Goal: Information Seeking & Learning: Learn about a topic

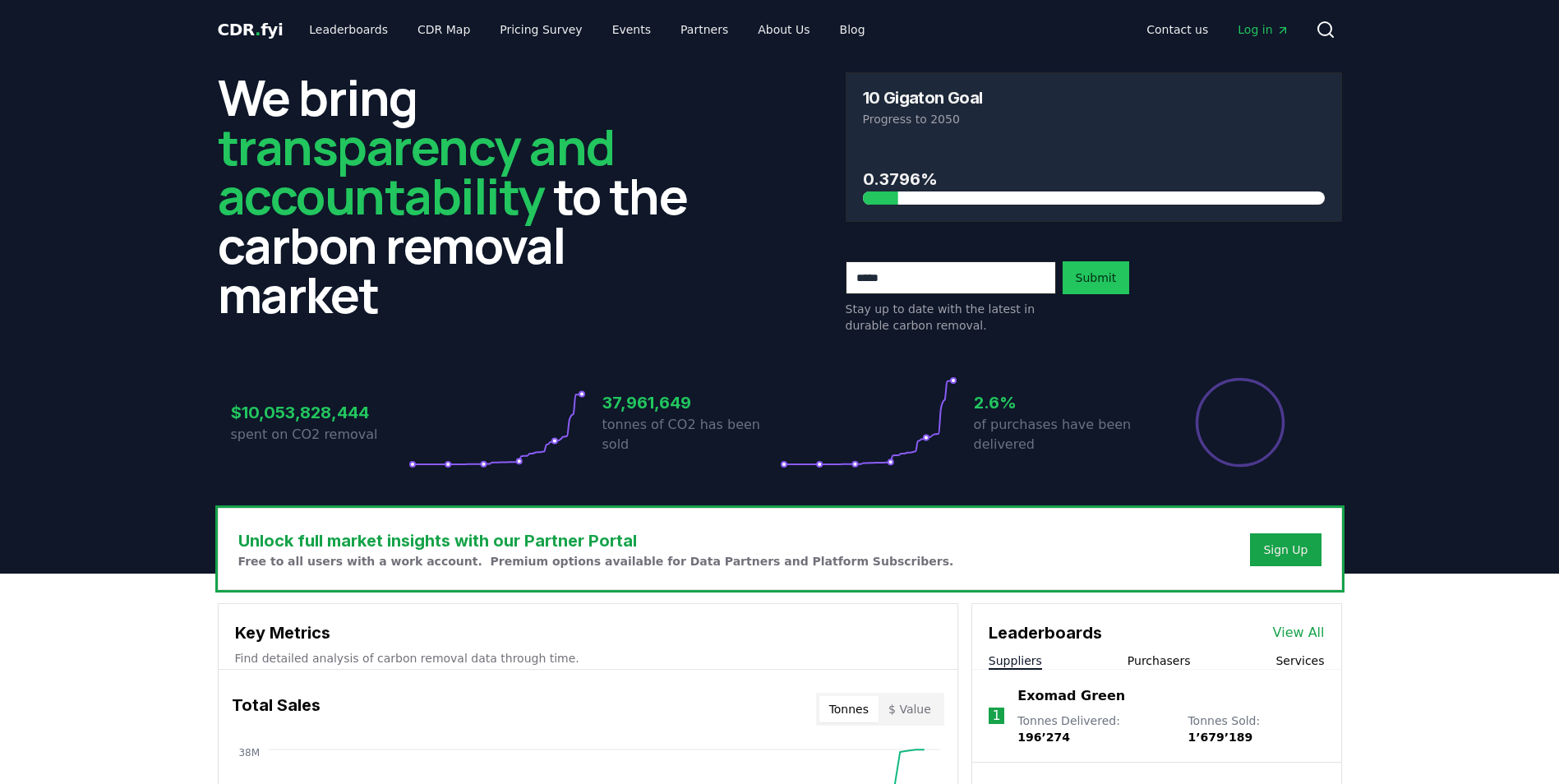
click at [1257, 27] on span "Log in" at bounding box center [1263, 30] width 51 height 16
click at [967, 291] on input "email" at bounding box center [951, 278] width 211 height 33
click at [1384, 306] on header "We bring transparency and accountability to the carbon removal market 10 Gigato…" at bounding box center [779, 316] width 1559 height 515
click at [517, 36] on link "Pricing Survey" at bounding box center [541, 29] width 109 height 30
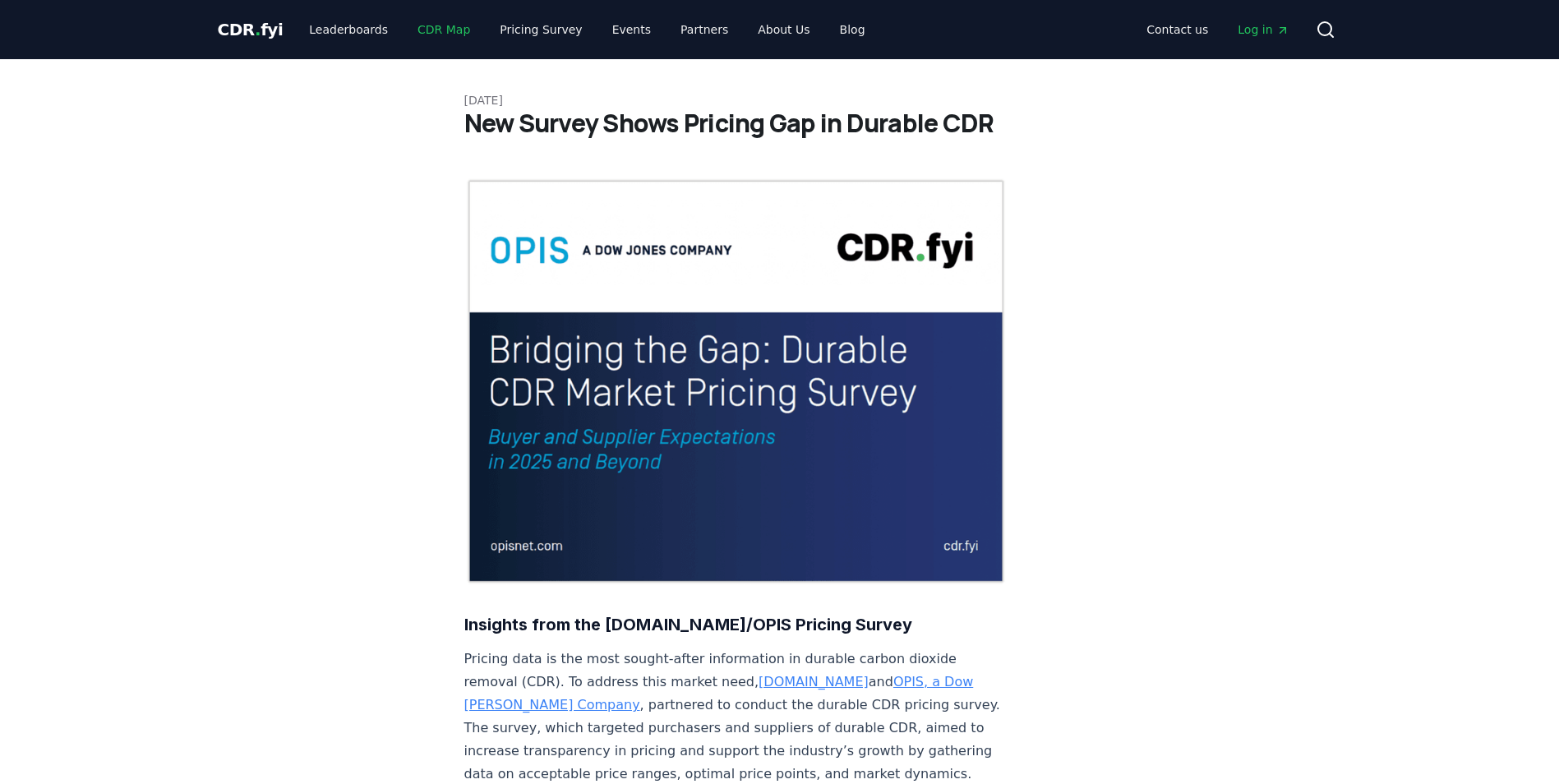
click at [404, 33] on link "CDR Map" at bounding box center [443, 29] width 79 height 30
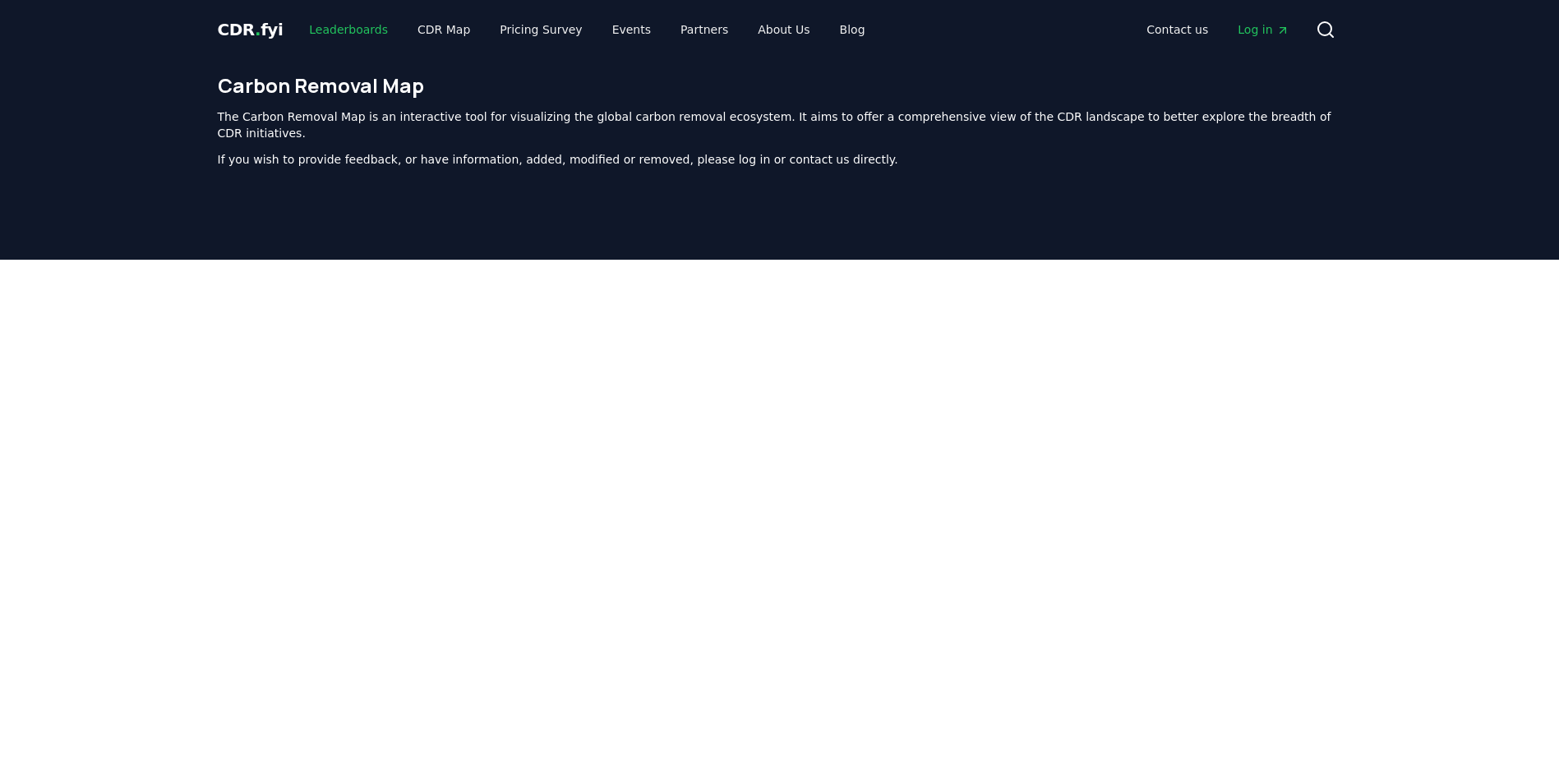
click at [330, 33] on link "Leaderboards" at bounding box center [348, 29] width 105 height 30
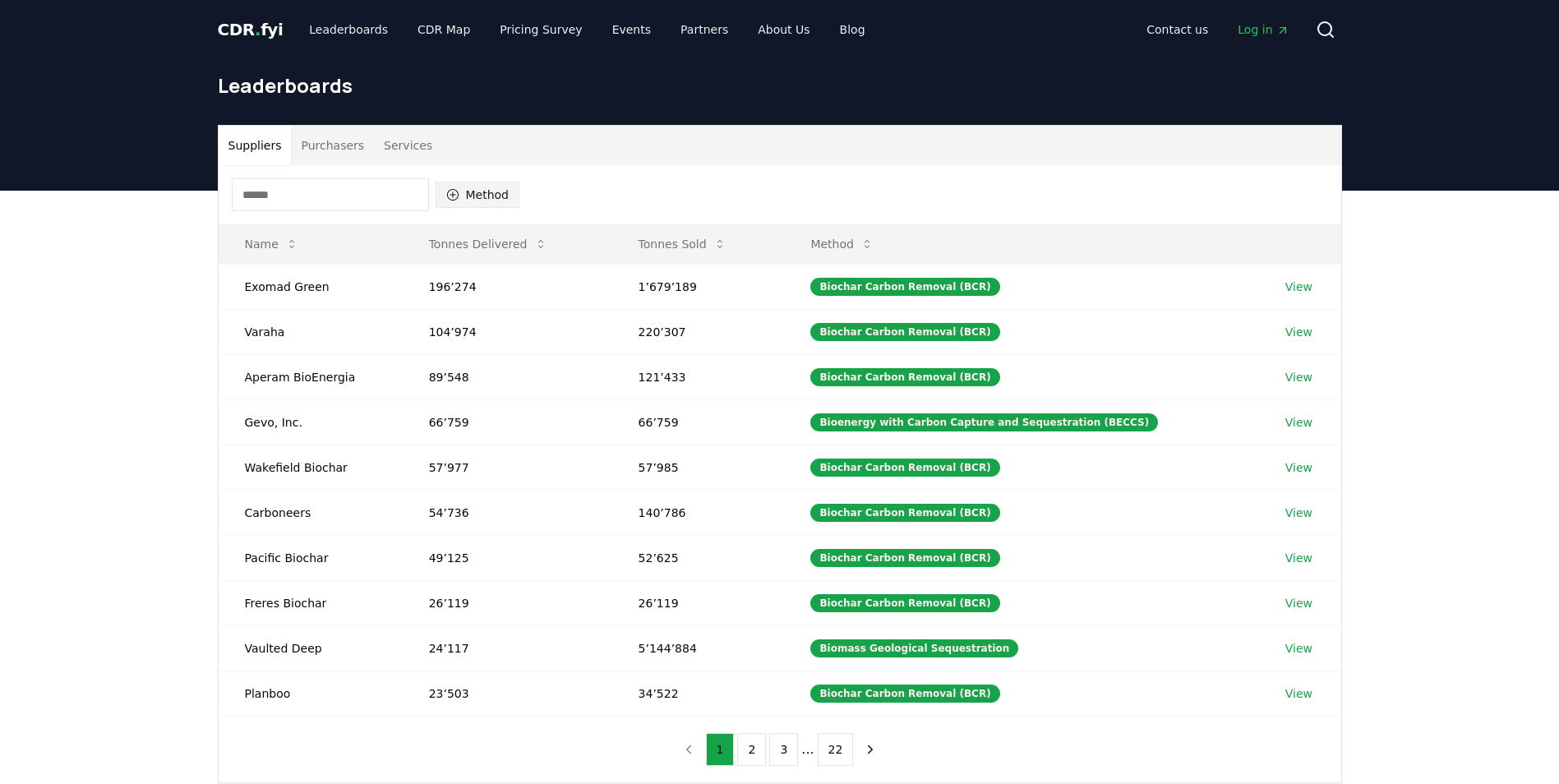
click at [484, 185] on button "Method" at bounding box center [478, 194] width 85 height 26
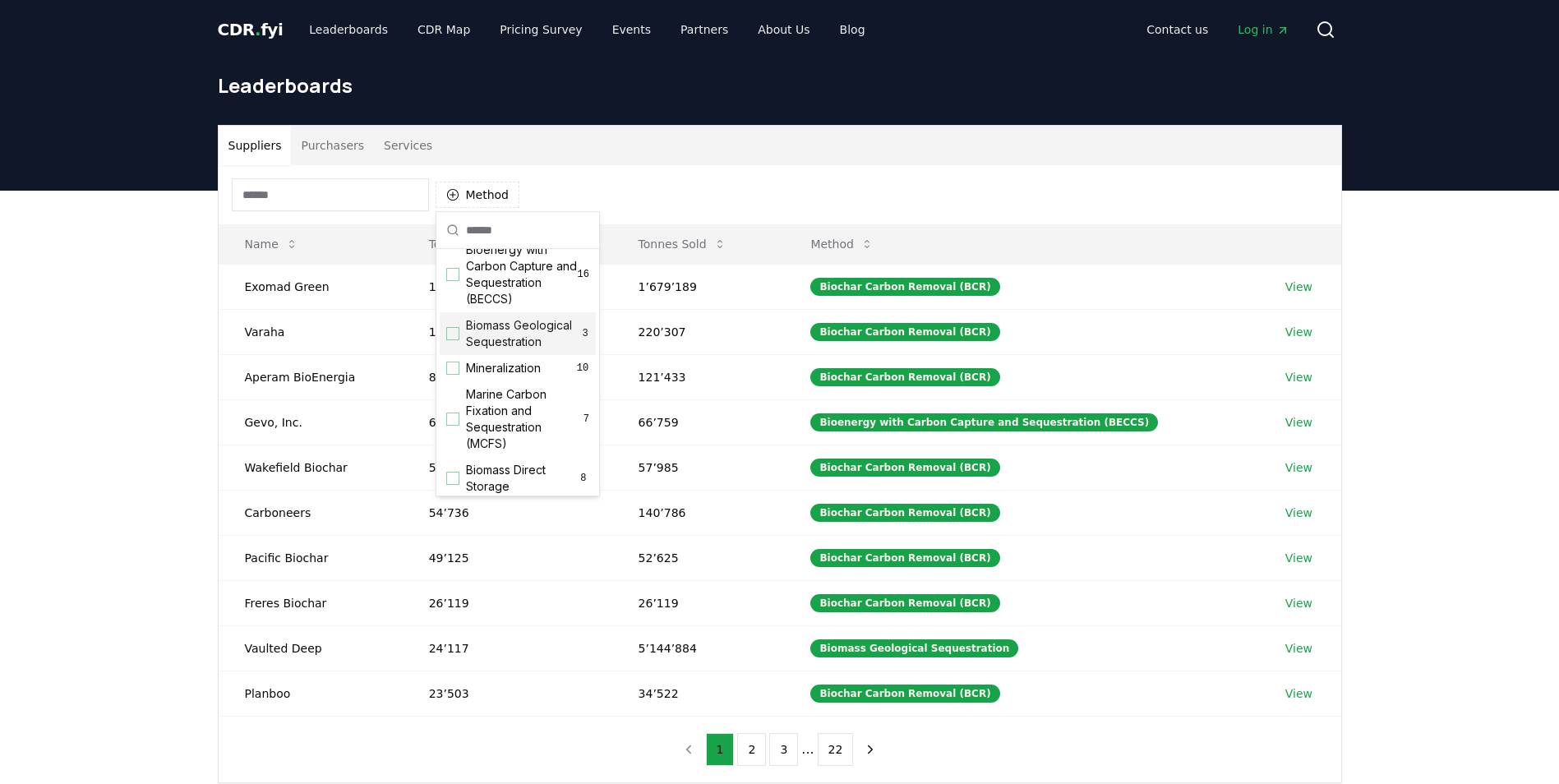
scroll to position [82, 0]
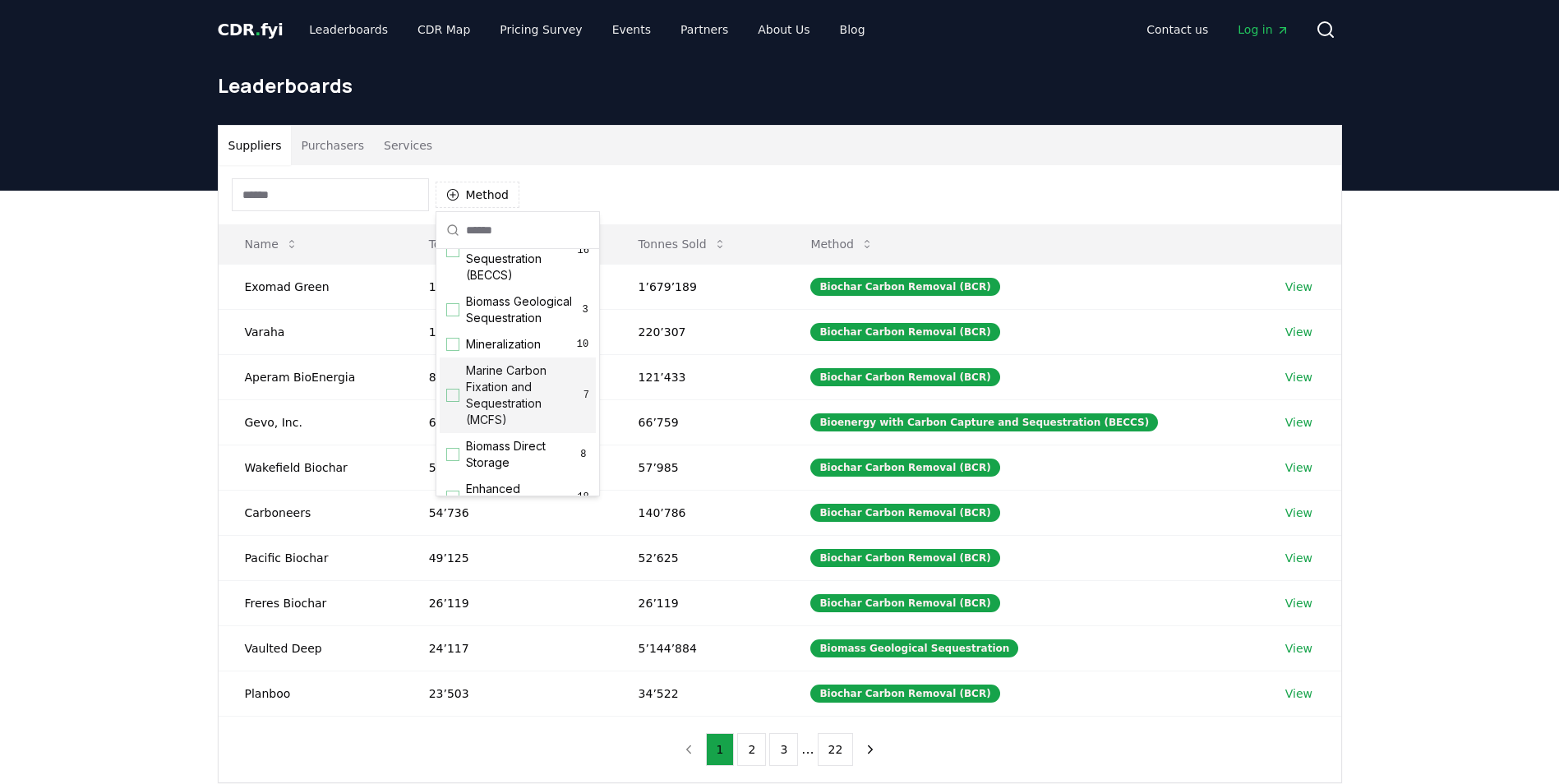
click at [491, 407] on span "Marine Carbon Fixation and Sequestration (MCFS)" at bounding box center [525, 395] width 118 height 66
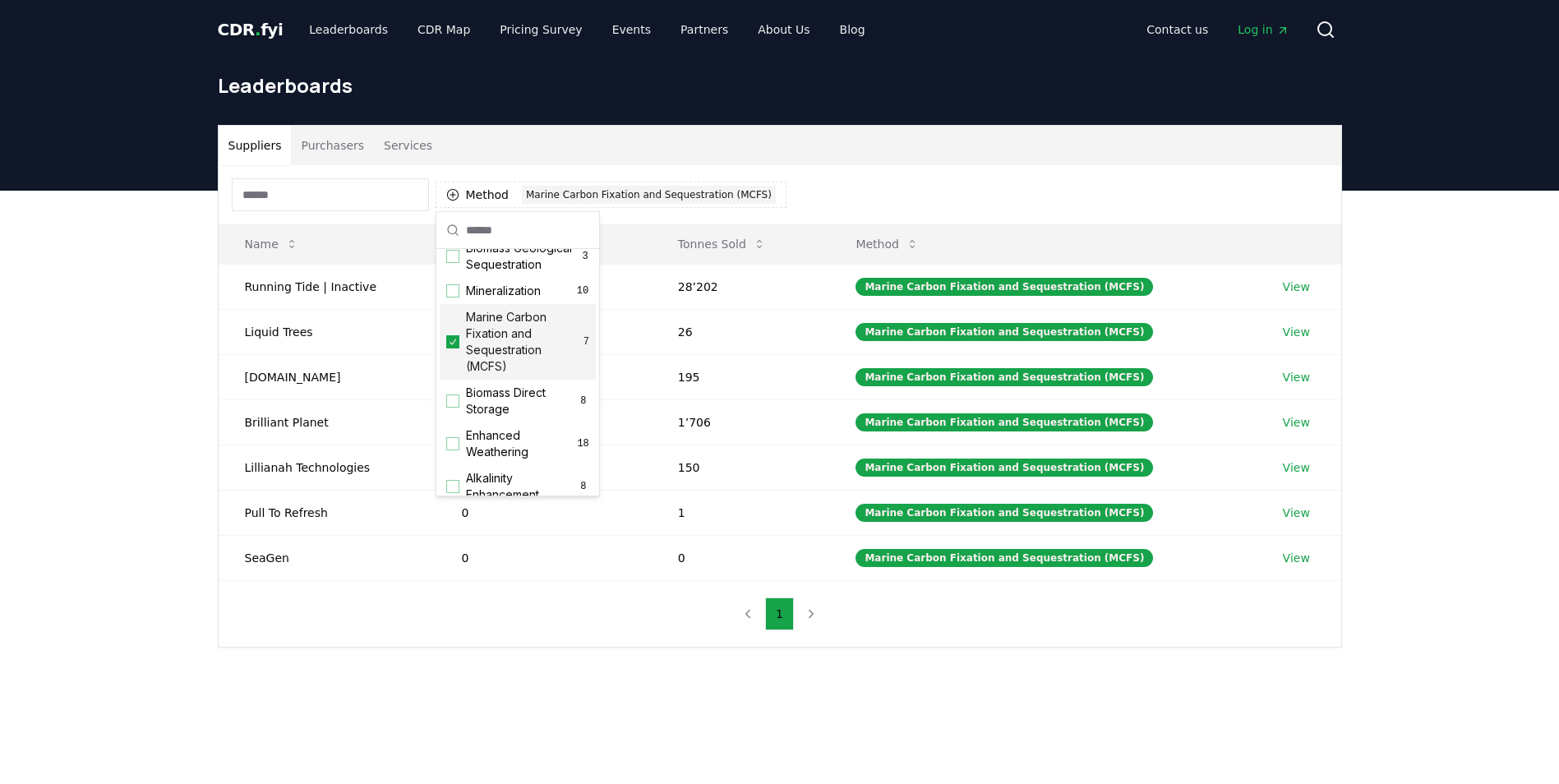
scroll to position [165, 0]
click at [139, 338] on div "Suppliers Purchasers Services Method 1 Marine Carbon Fixation and Sequestration…" at bounding box center [779, 452] width 1559 height 523
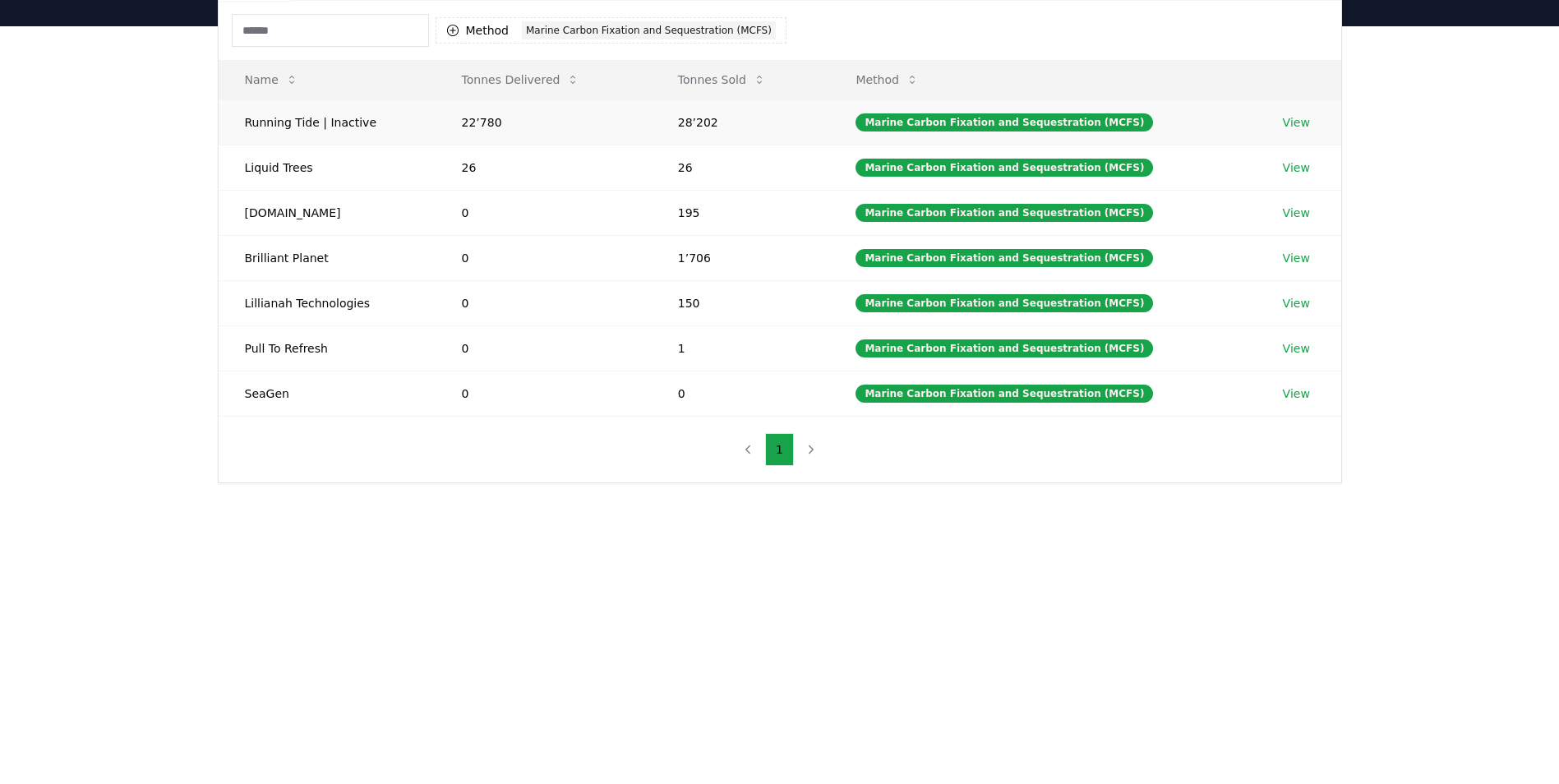
click at [1293, 121] on link "View" at bounding box center [1297, 122] width 27 height 16
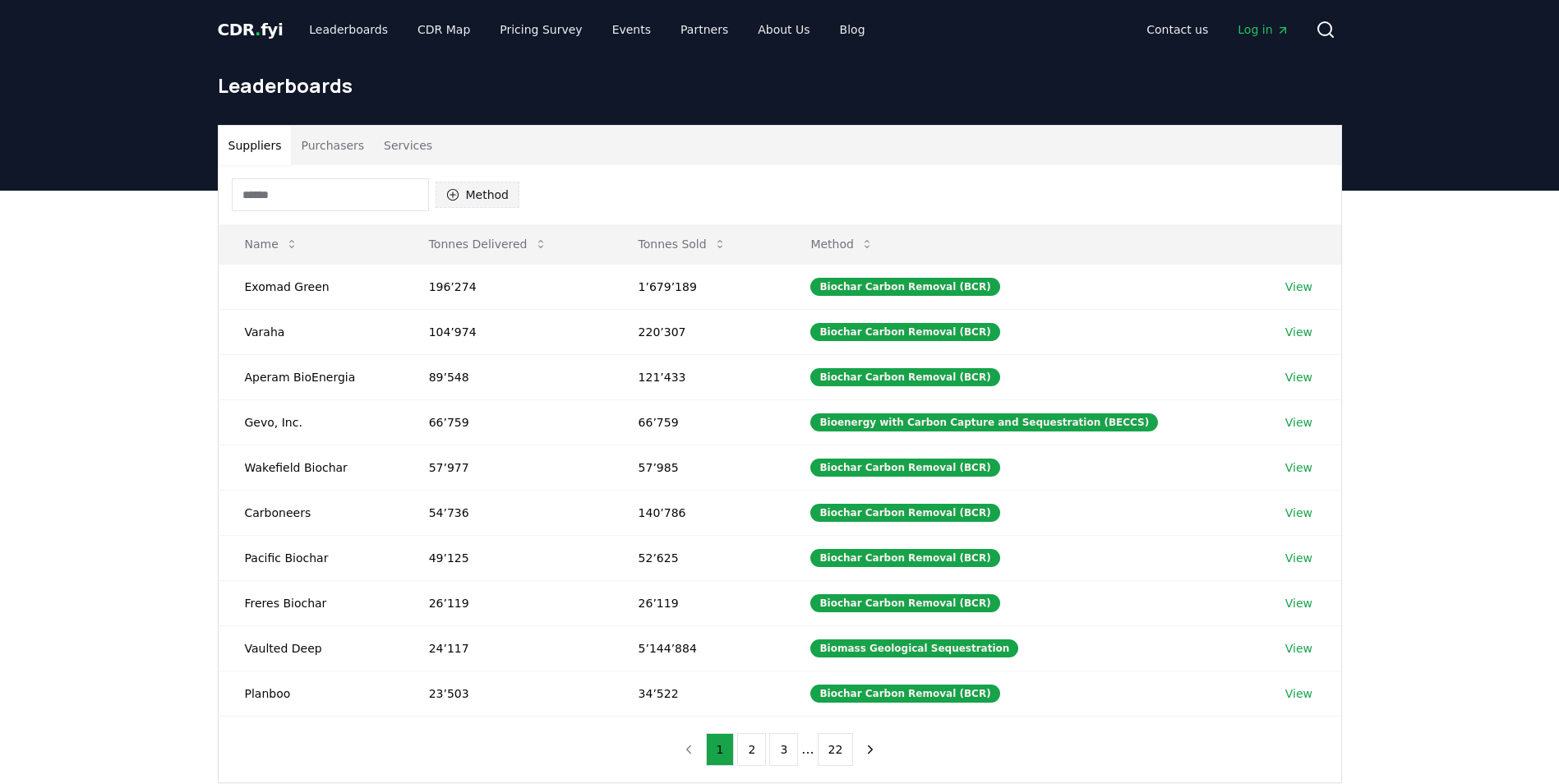
drag, startPoint x: 497, startPoint y: 175, endPoint x: 498, endPoint y: 187, distance: 12.0
click at [497, 175] on div "Method" at bounding box center [780, 194] width 1123 height 59
click at [498, 188] on button "Method" at bounding box center [478, 194] width 85 height 26
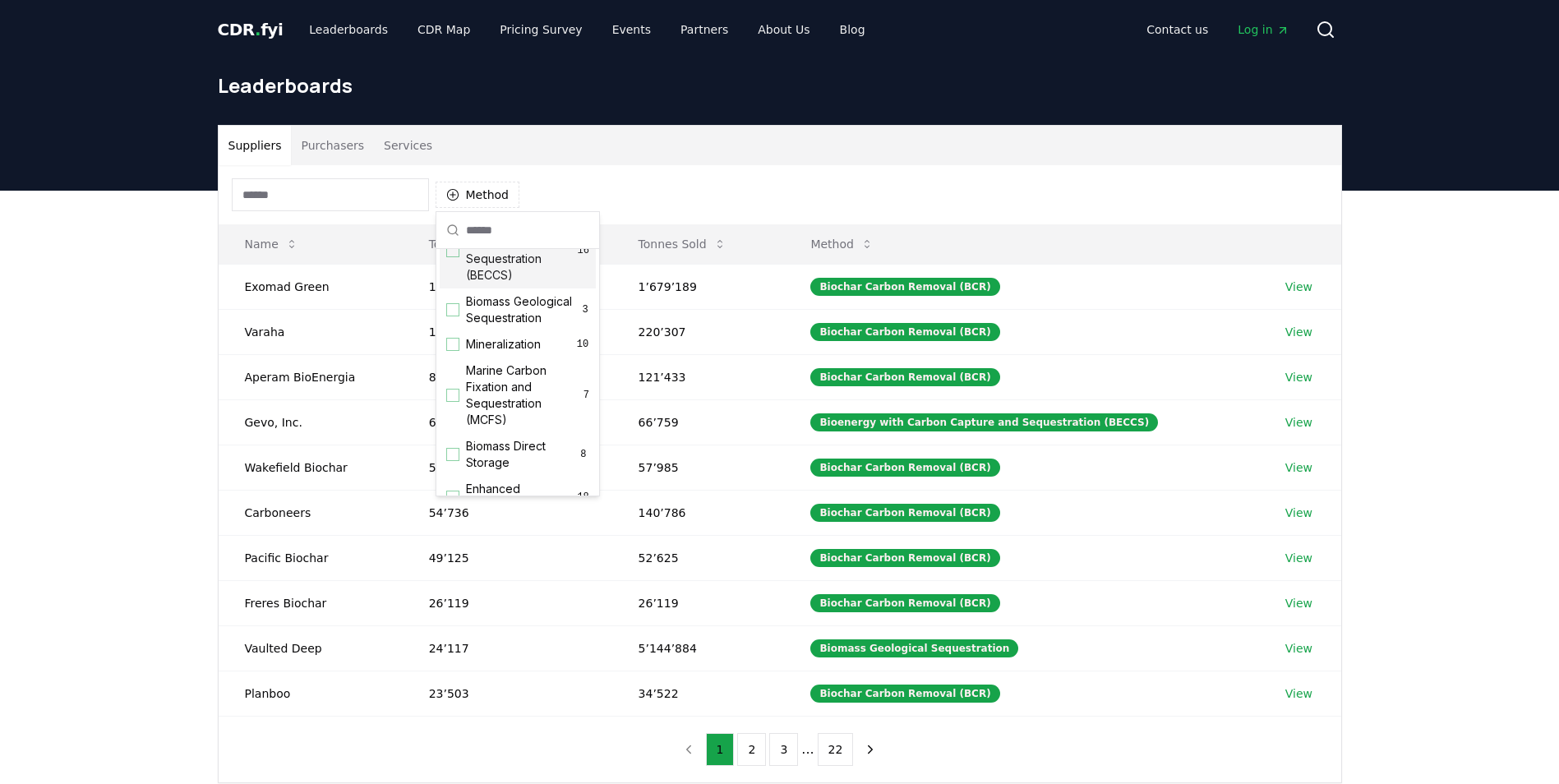
scroll to position [165, 0]
click at [500, 336] on span "Marine Carbon Fixation and Sequestration (MCFS)" at bounding box center [525, 313] width 118 height 66
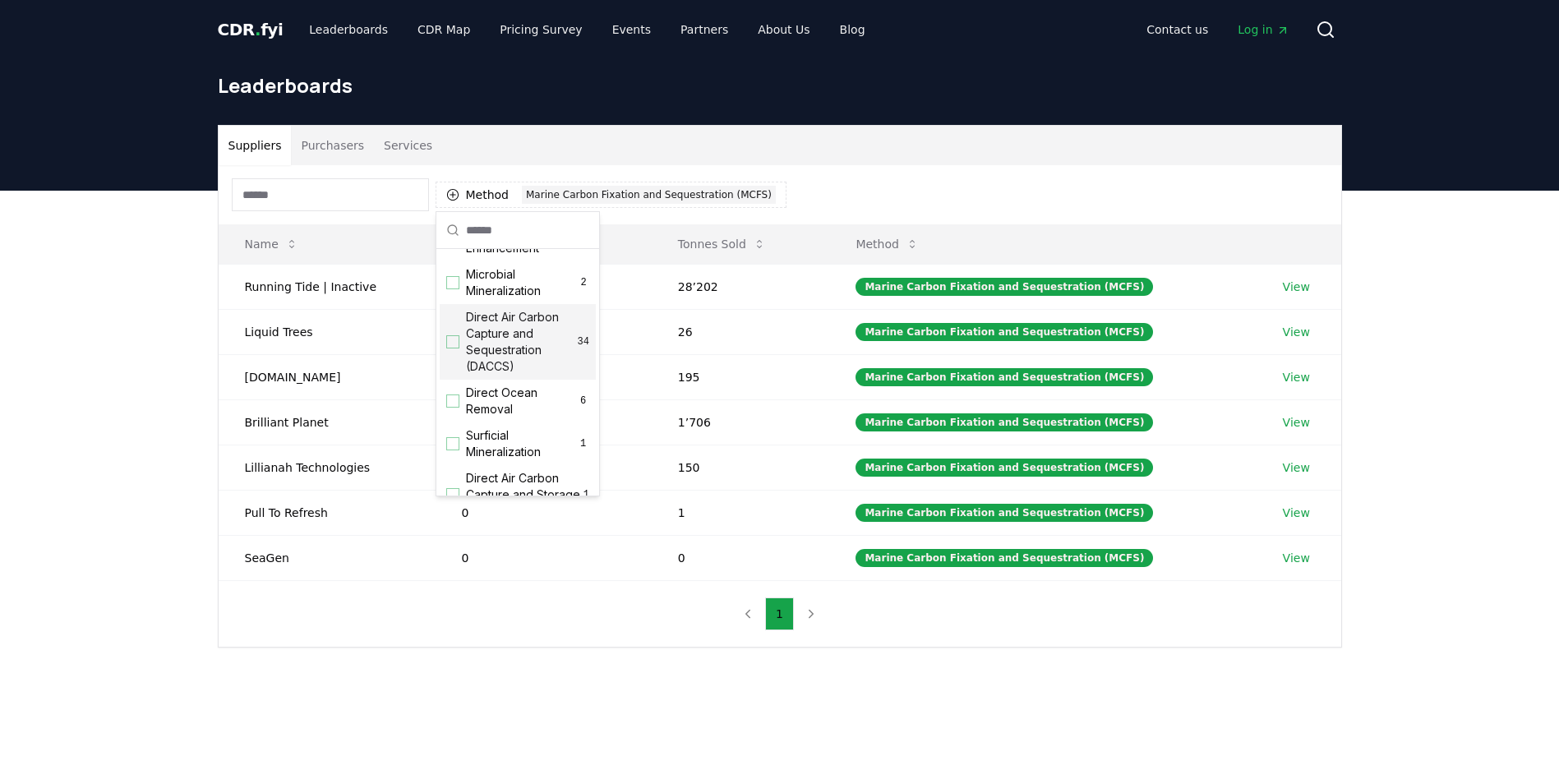
scroll to position [411, 0]
click at [512, 387] on span "Direct Ocean Removal" at bounding box center [521, 372] width 111 height 33
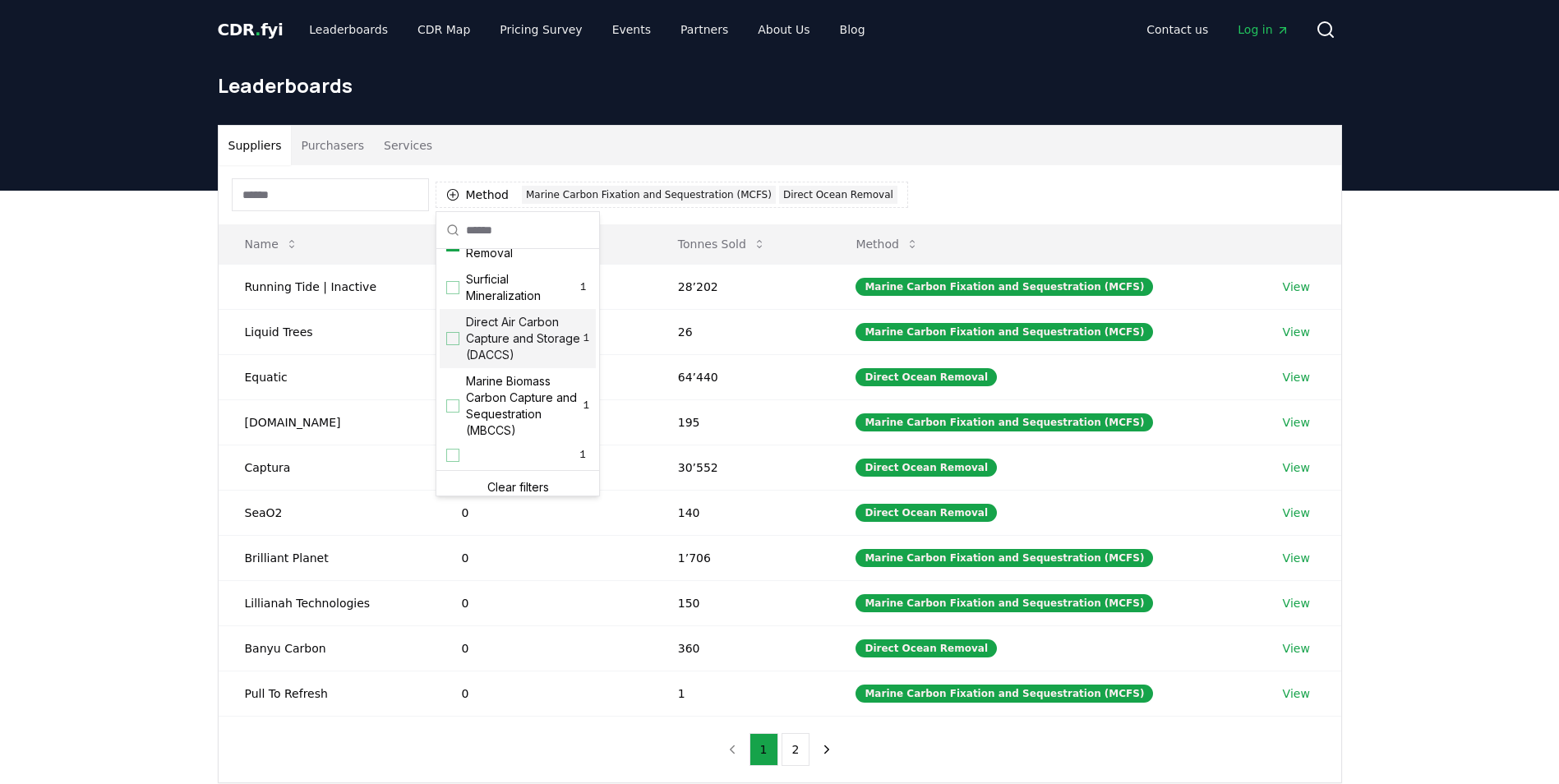
scroll to position [562, 0]
click at [529, 394] on span "Marine Biomass Carbon Capture and Sequestration (MBCCS)" at bounding box center [525, 397] width 118 height 66
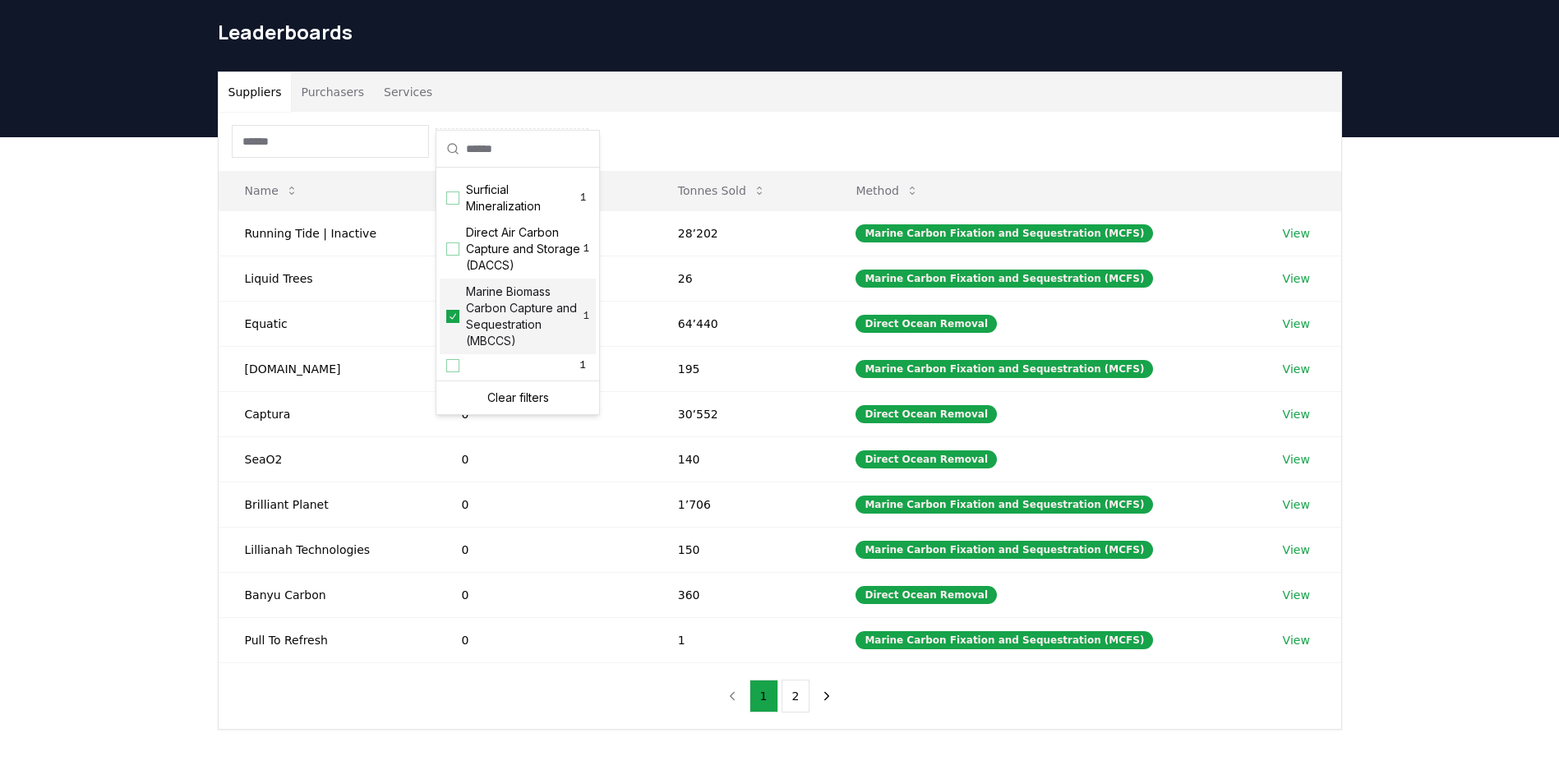
scroll to position [82, 0]
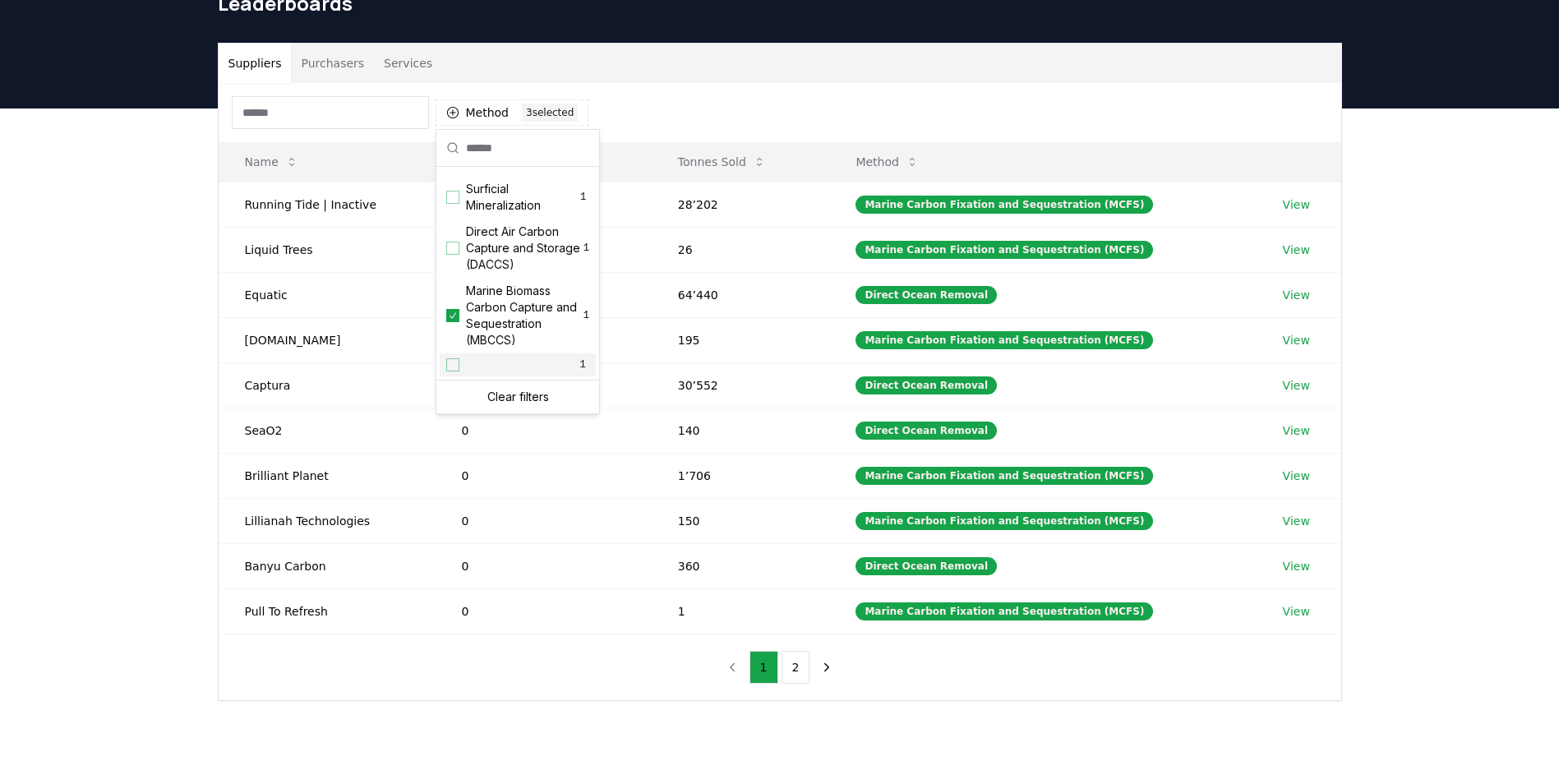
click at [149, 350] on div "Suppliers Purchasers Services Method 3 3 selected Name Tonnes Delivered Tonnes …" at bounding box center [779, 438] width 1559 height 658
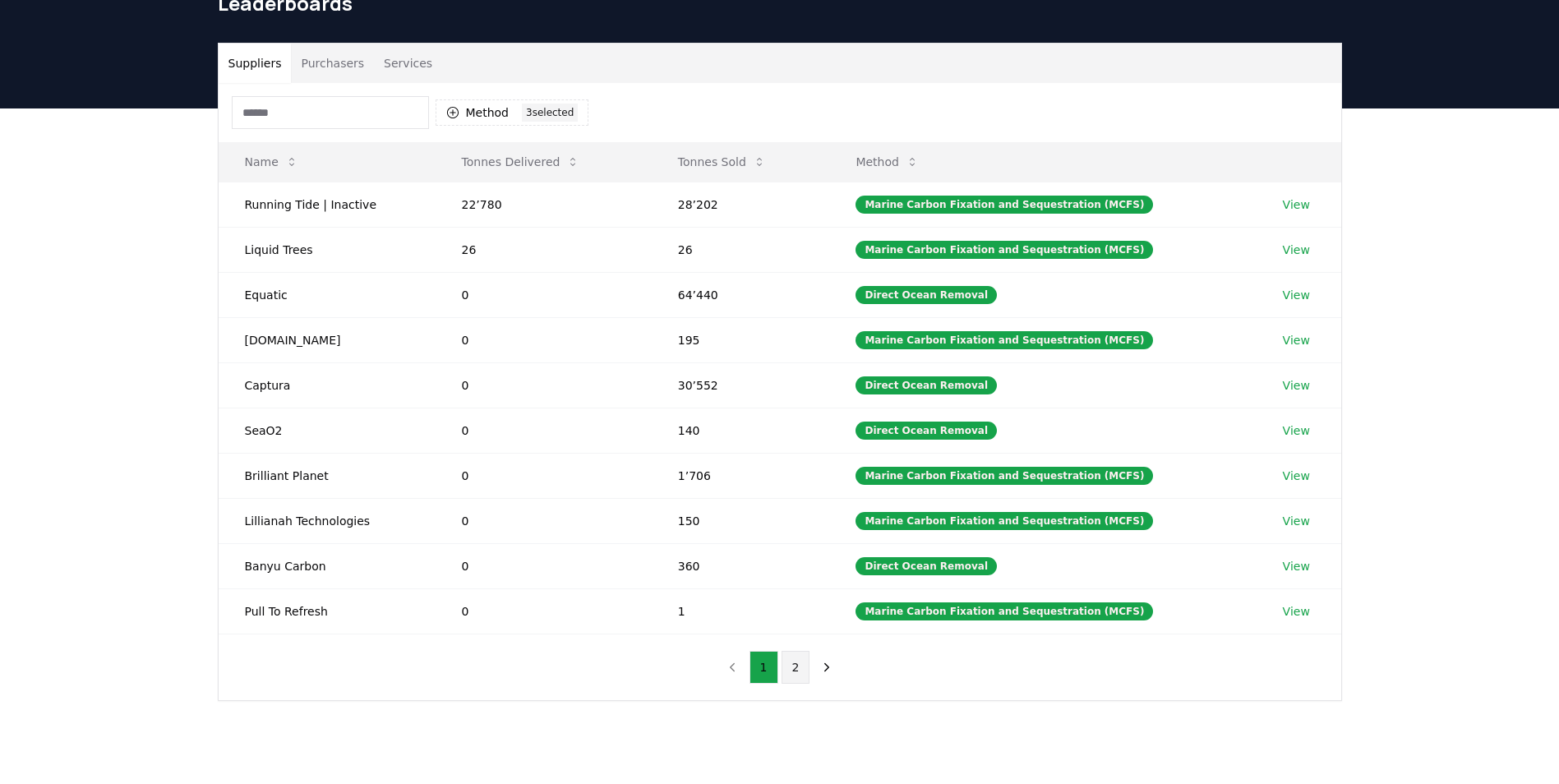
click at [790, 665] on button "2" at bounding box center [796, 667] width 29 height 33
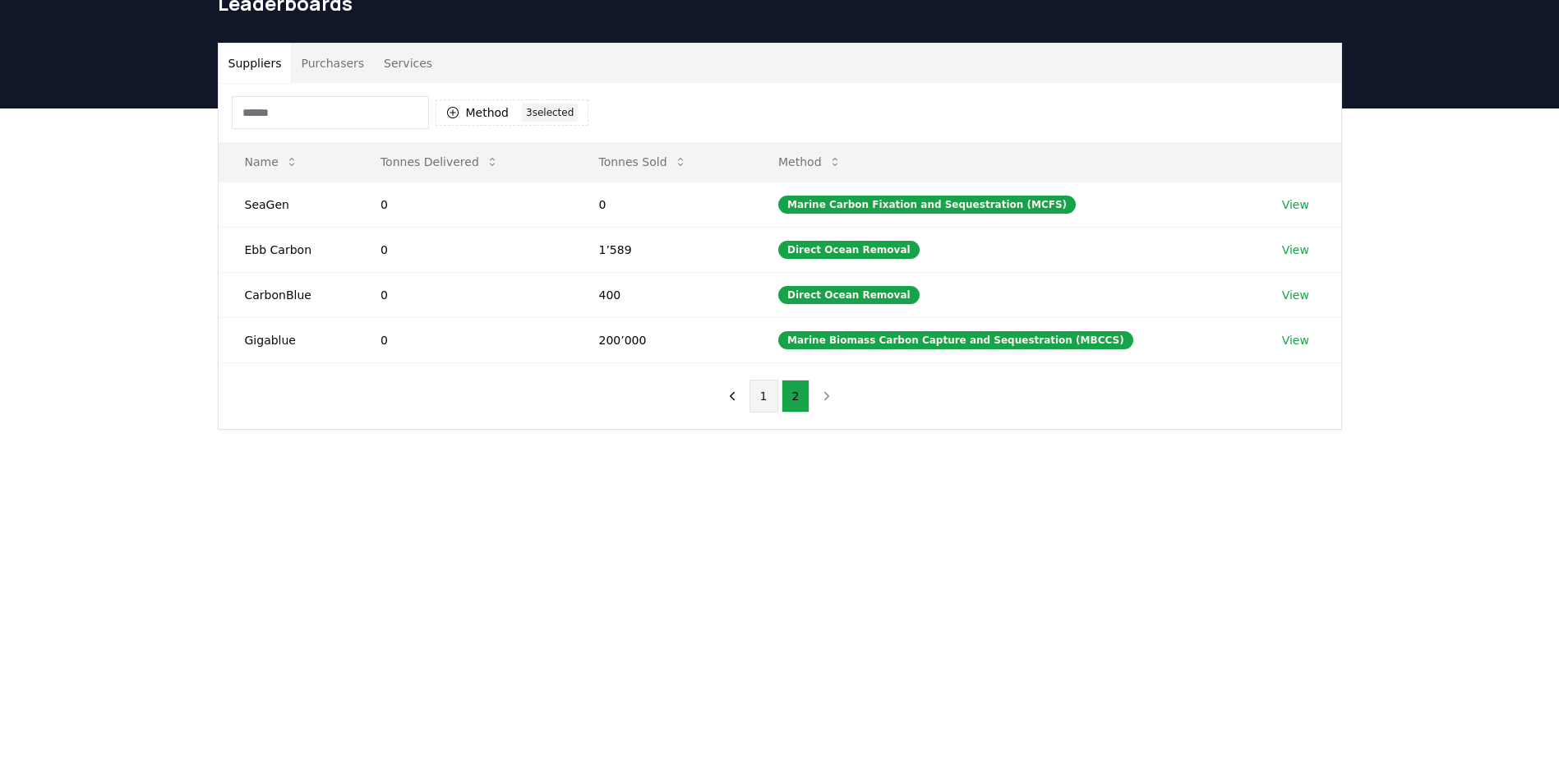
click at [763, 387] on button "1" at bounding box center [765, 396] width 29 height 33
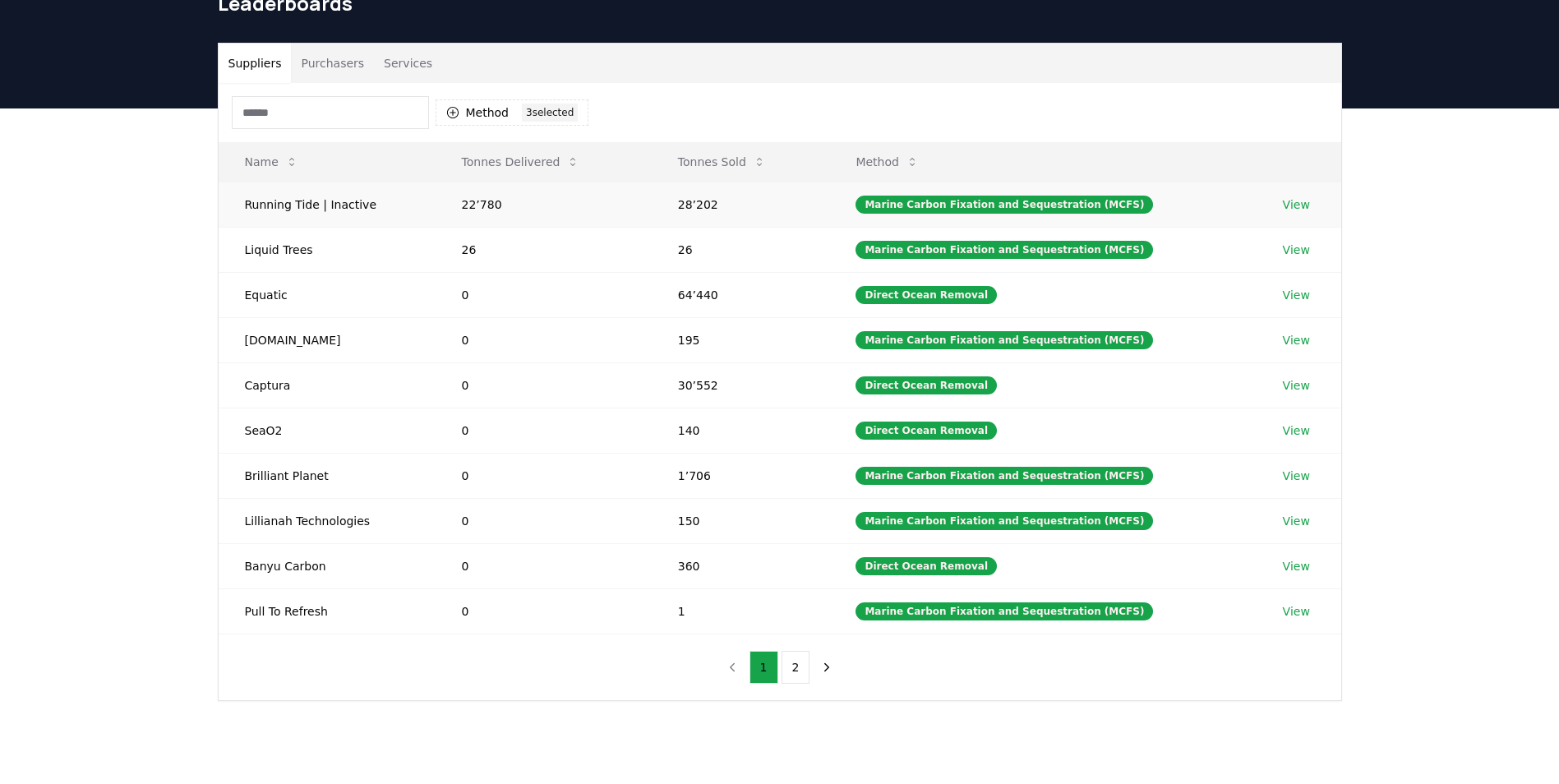
click at [1293, 209] on link "View" at bounding box center [1297, 204] width 27 height 16
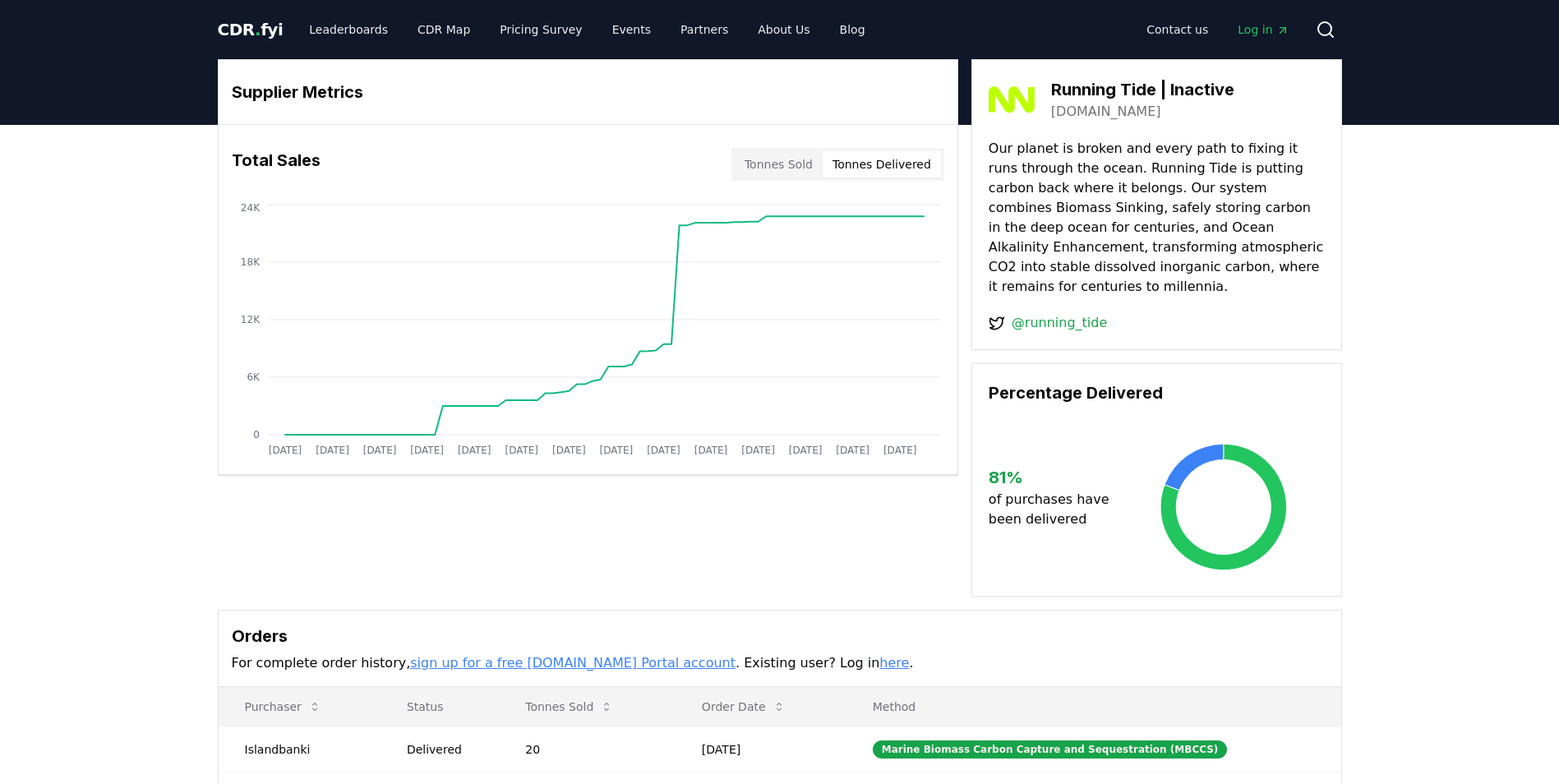
click at [880, 168] on button "Tonnes Delivered" at bounding box center [881, 164] width 119 height 26
click at [813, 173] on button "Tonnes Sold" at bounding box center [778, 164] width 88 height 26
click at [861, 174] on button "Tonnes Delivered" at bounding box center [881, 164] width 119 height 26
click at [794, 161] on button "Tonnes Sold" at bounding box center [778, 164] width 88 height 26
click at [865, 162] on button "Tonnes Delivered" at bounding box center [881, 164] width 119 height 26
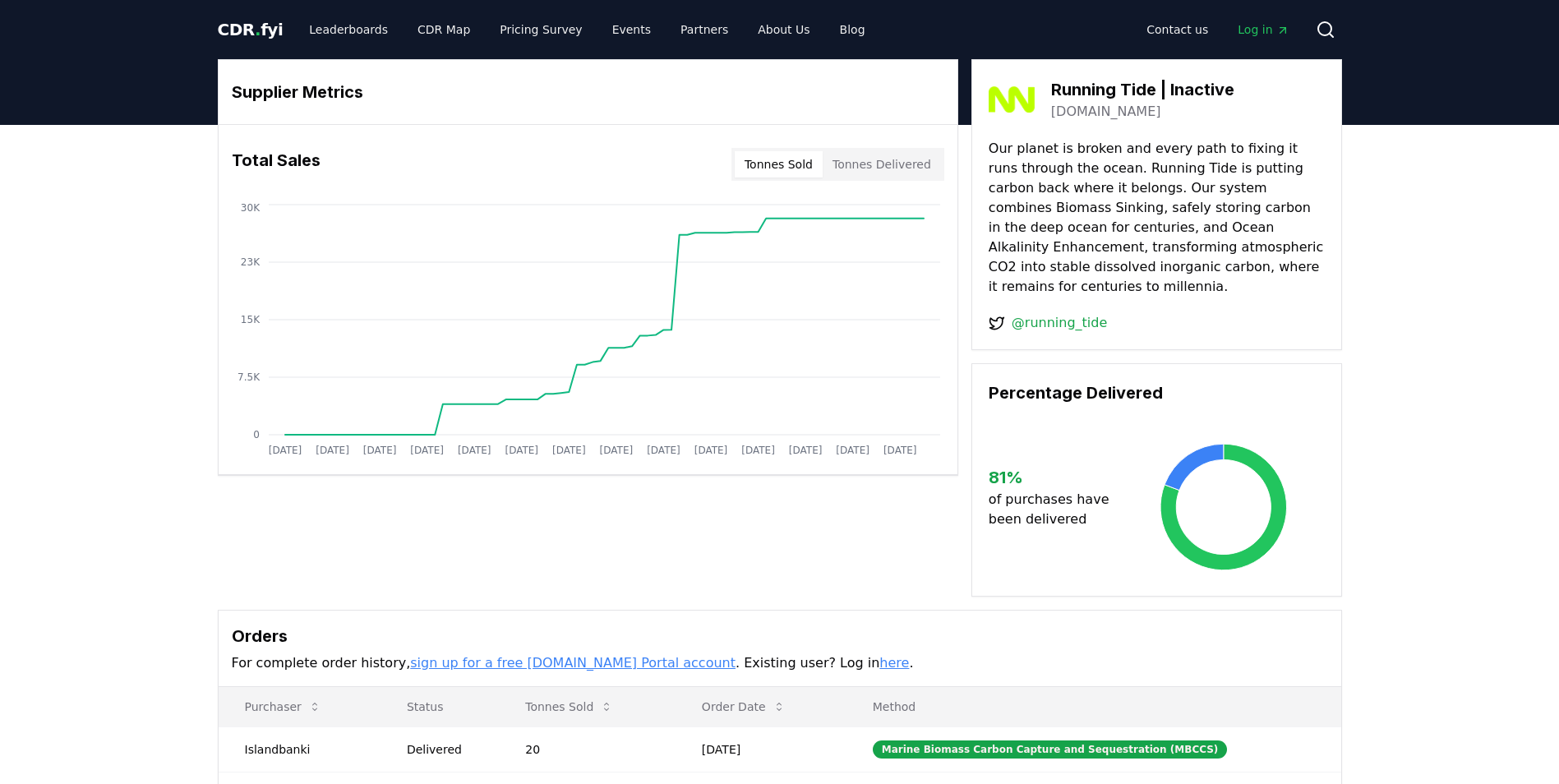
click at [803, 157] on button "Tonnes Sold" at bounding box center [778, 164] width 88 height 26
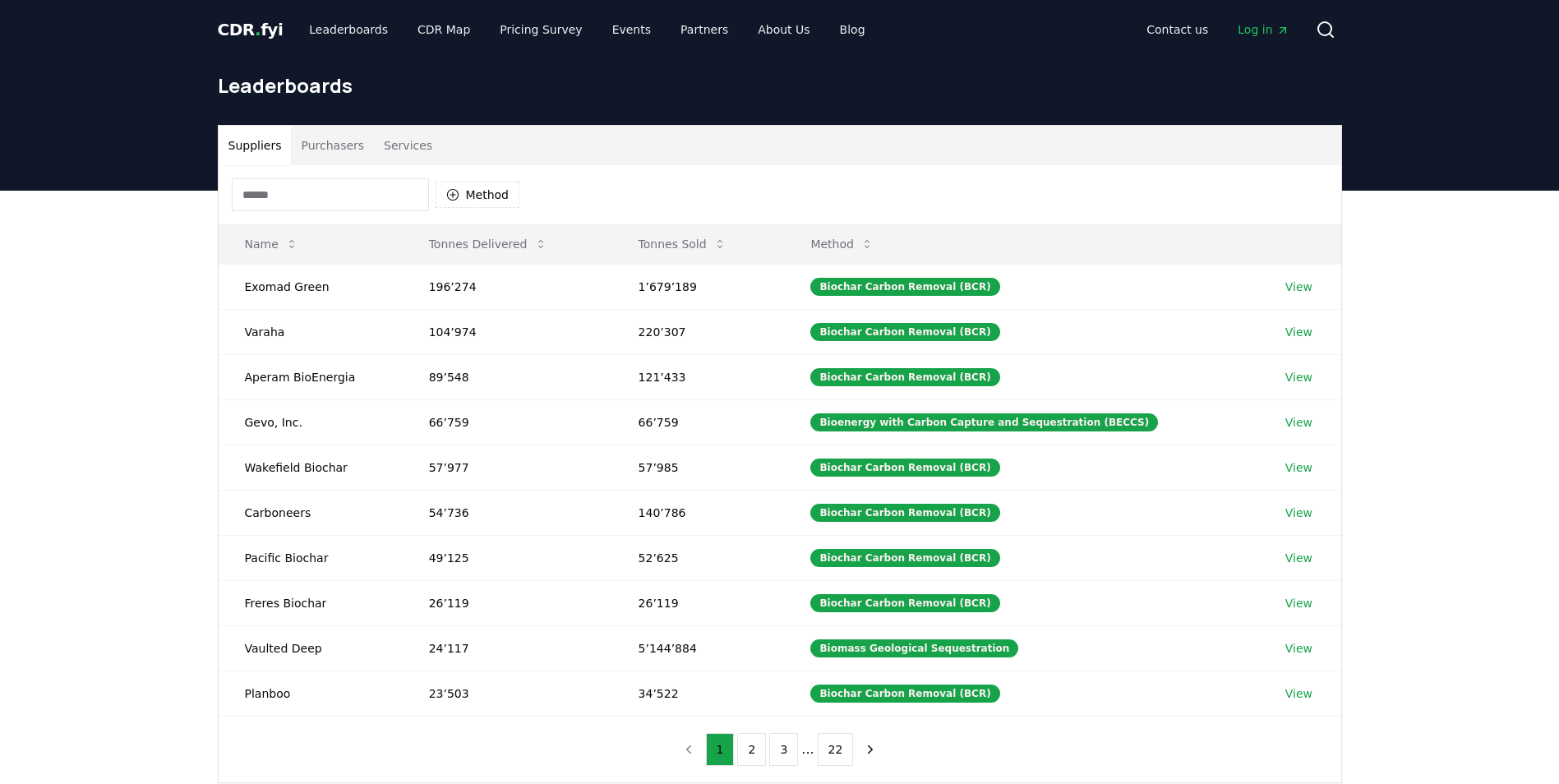
click at [498, 210] on div "Method" at bounding box center [375, 194] width 289 height 33
click at [496, 208] on div "Method" at bounding box center [375, 194] width 289 height 33
drag, startPoint x: 496, startPoint y: 208, endPoint x: 496, endPoint y: 193, distance: 15.0
click at [496, 193] on button "Method" at bounding box center [478, 194] width 85 height 26
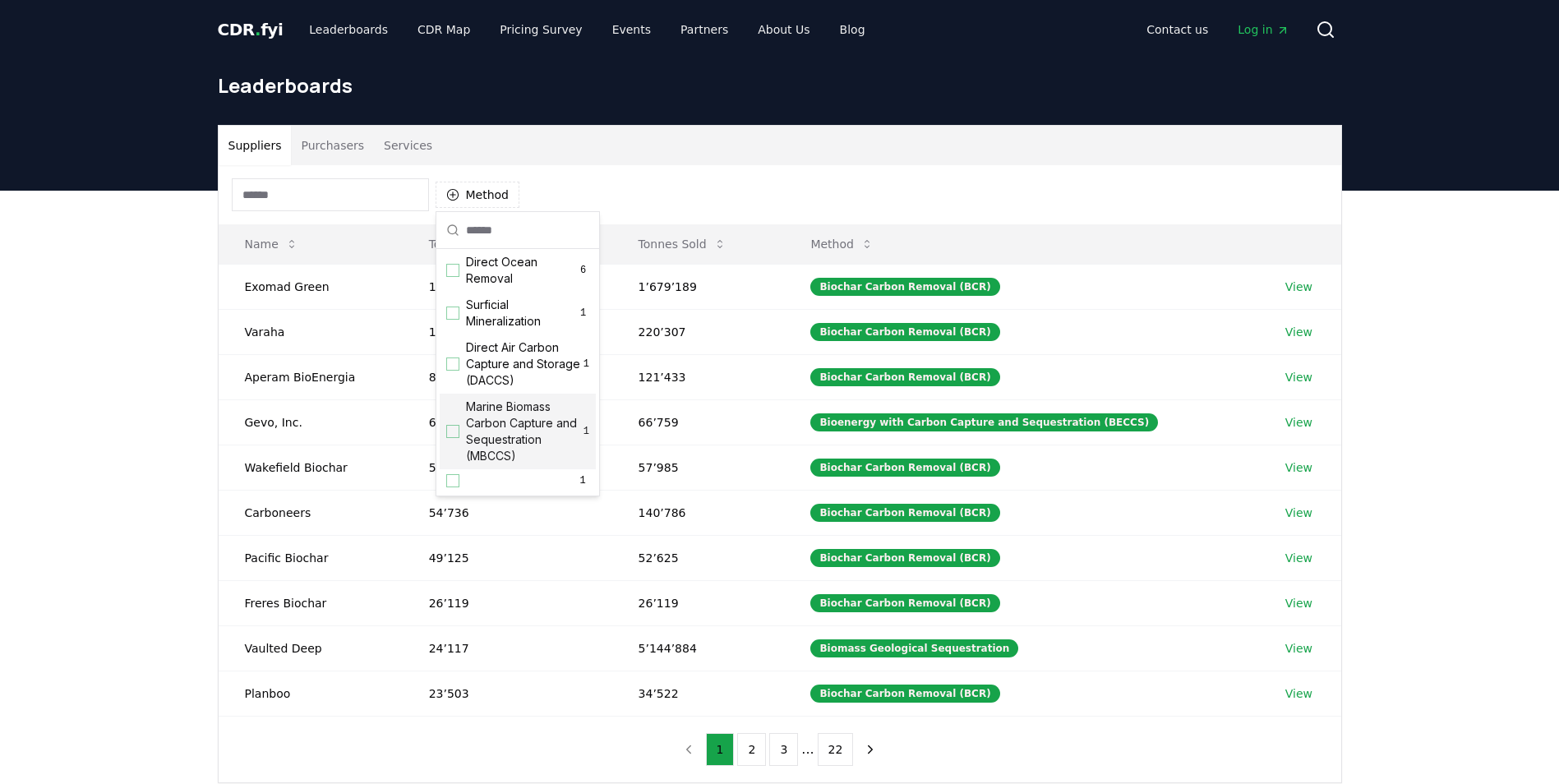
scroll to position [529, 0]
click at [508, 419] on span "Marine Biomass Carbon Capture and Sequestration (MBCCS)" at bounding box center [525, 431] width 118 height 66
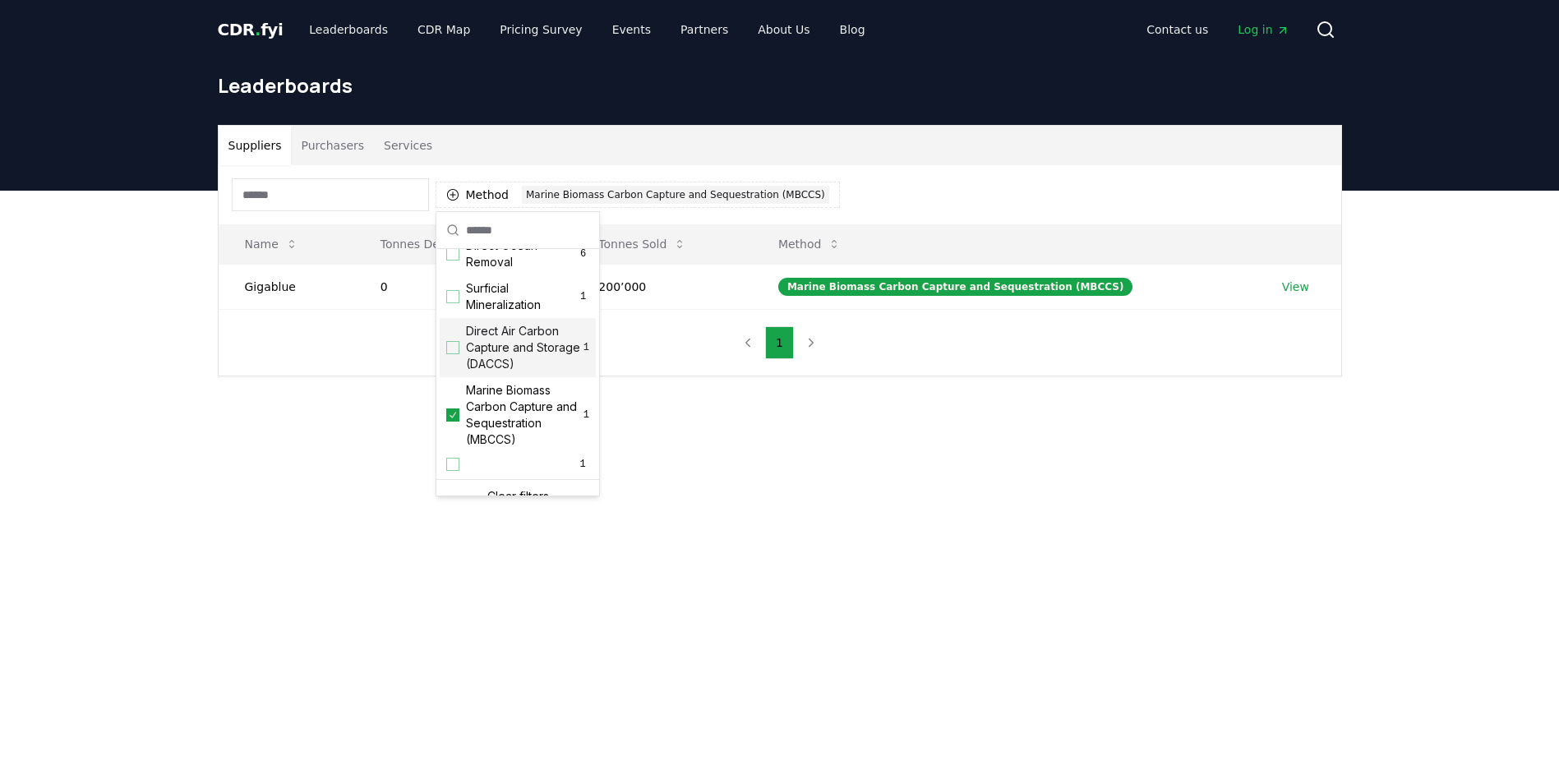
scroll to position [447, 0]
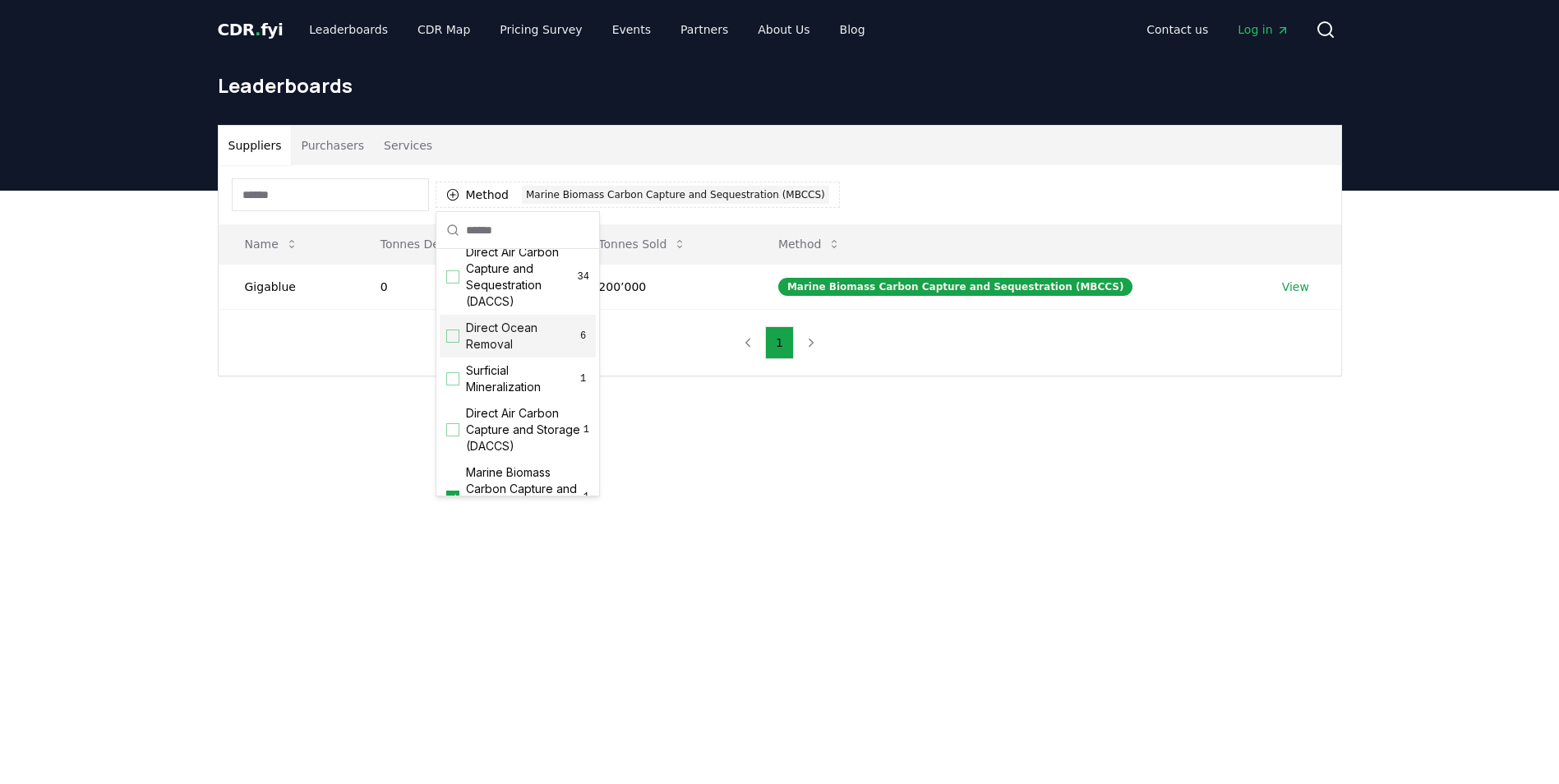
click at [512, 353] on span "Direct Ocean Removal" at bounding box center [521, 335] width 111 height 33
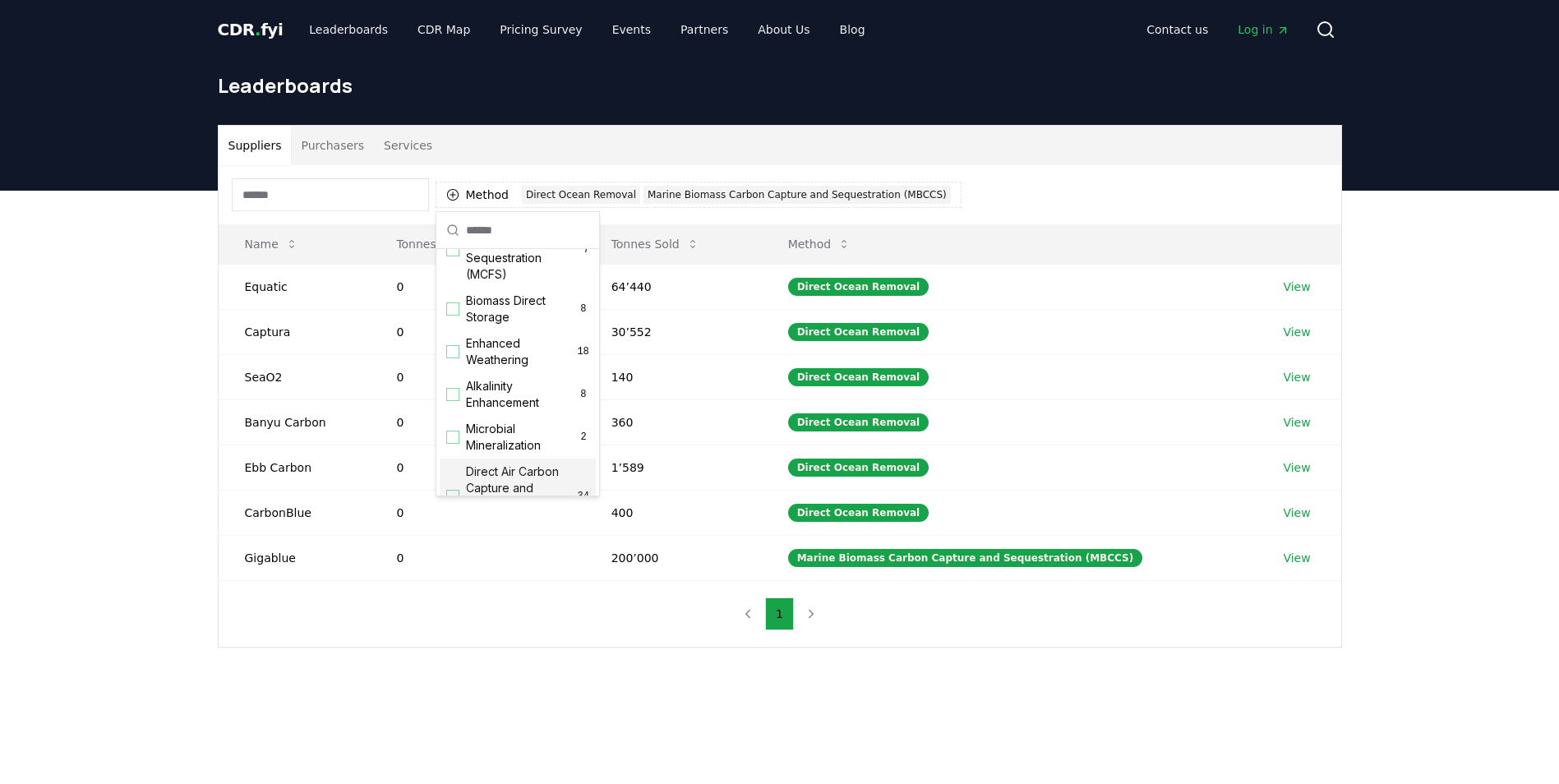
scroll to position [201, 0]
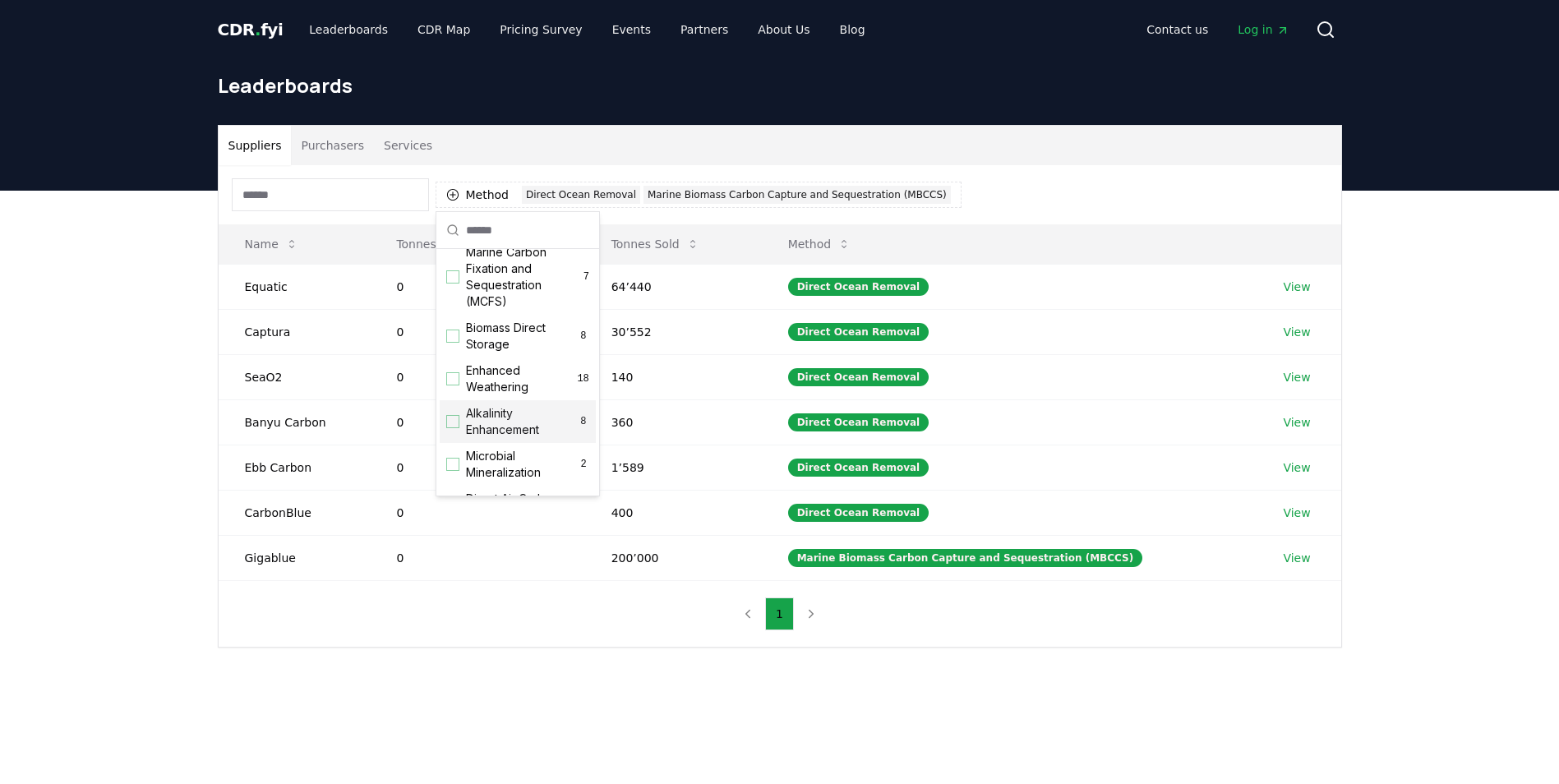
click at [491, 430] on span "Alkalinity Enhancement" at bounding box center [522, 421] width 112 height 33
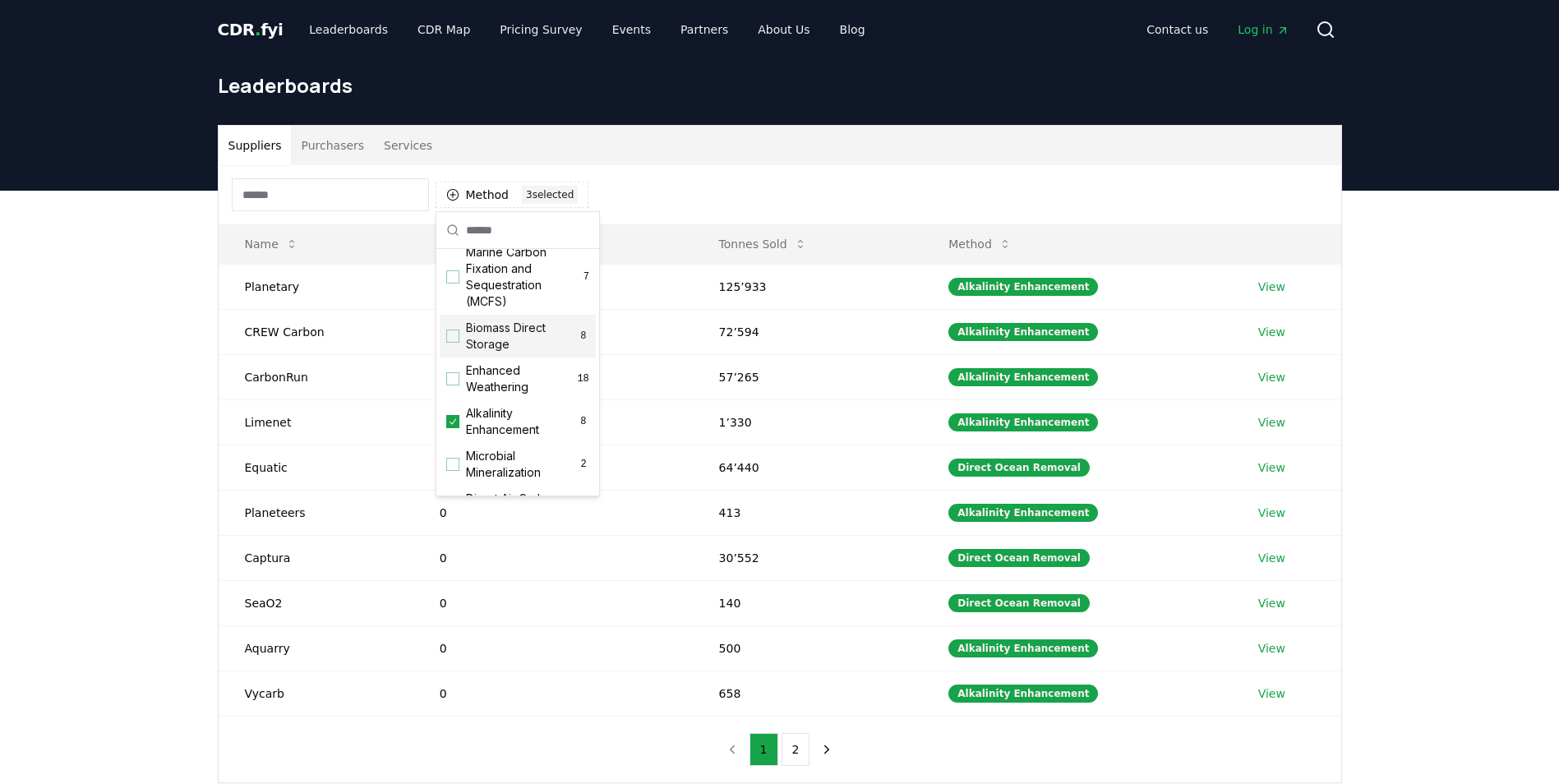
scroll to position [118, 0]
click at [508, 380] on span "Marine Carbon Fixation and Sequestration (MCFS)" at bounding box center [525, 359] width 118 height 66
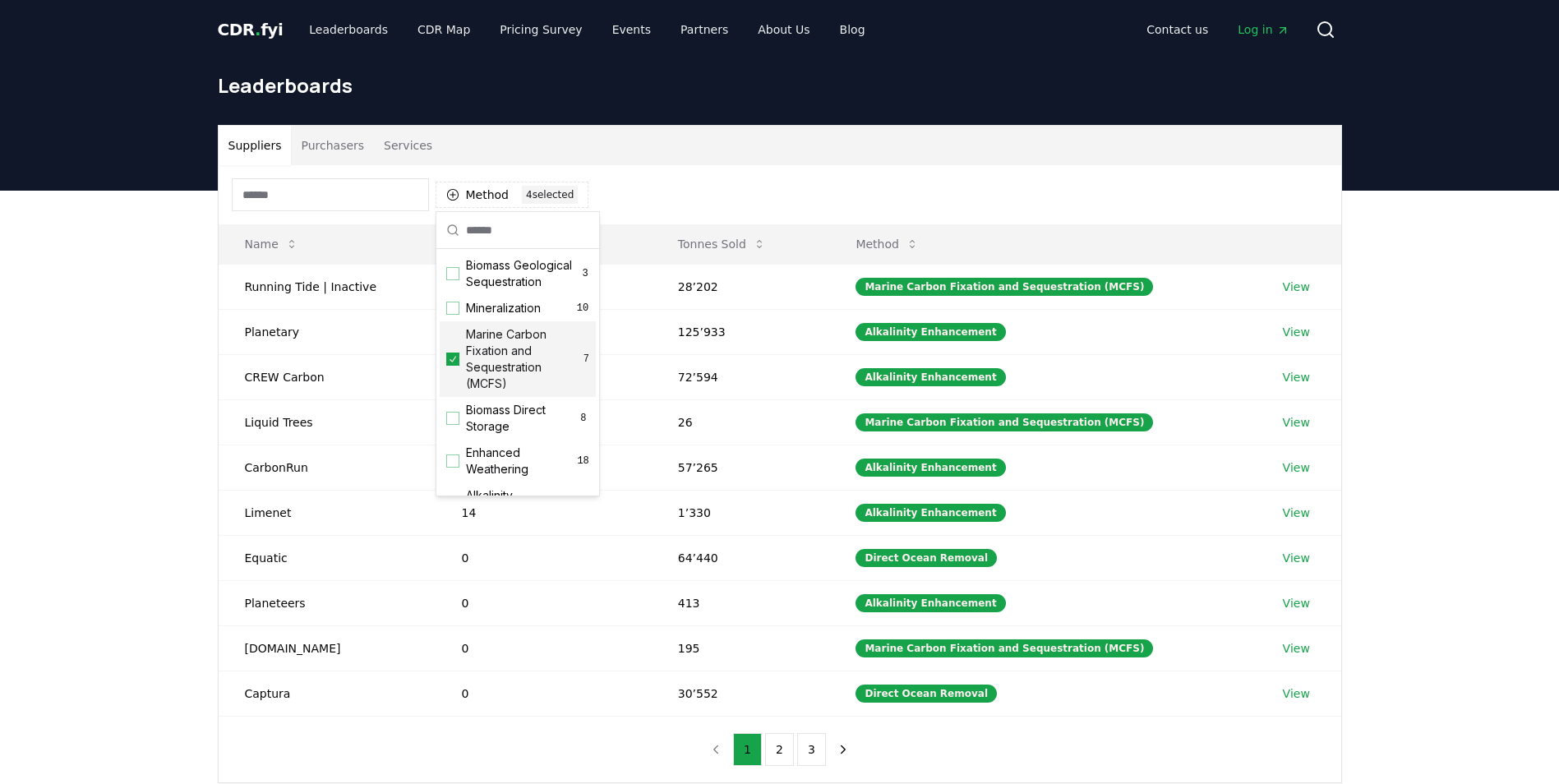
scroll to position [36, 0]
click at [479, 396] on div "Mineralization 10" at bounding box center [518, 390] width 157 height 26
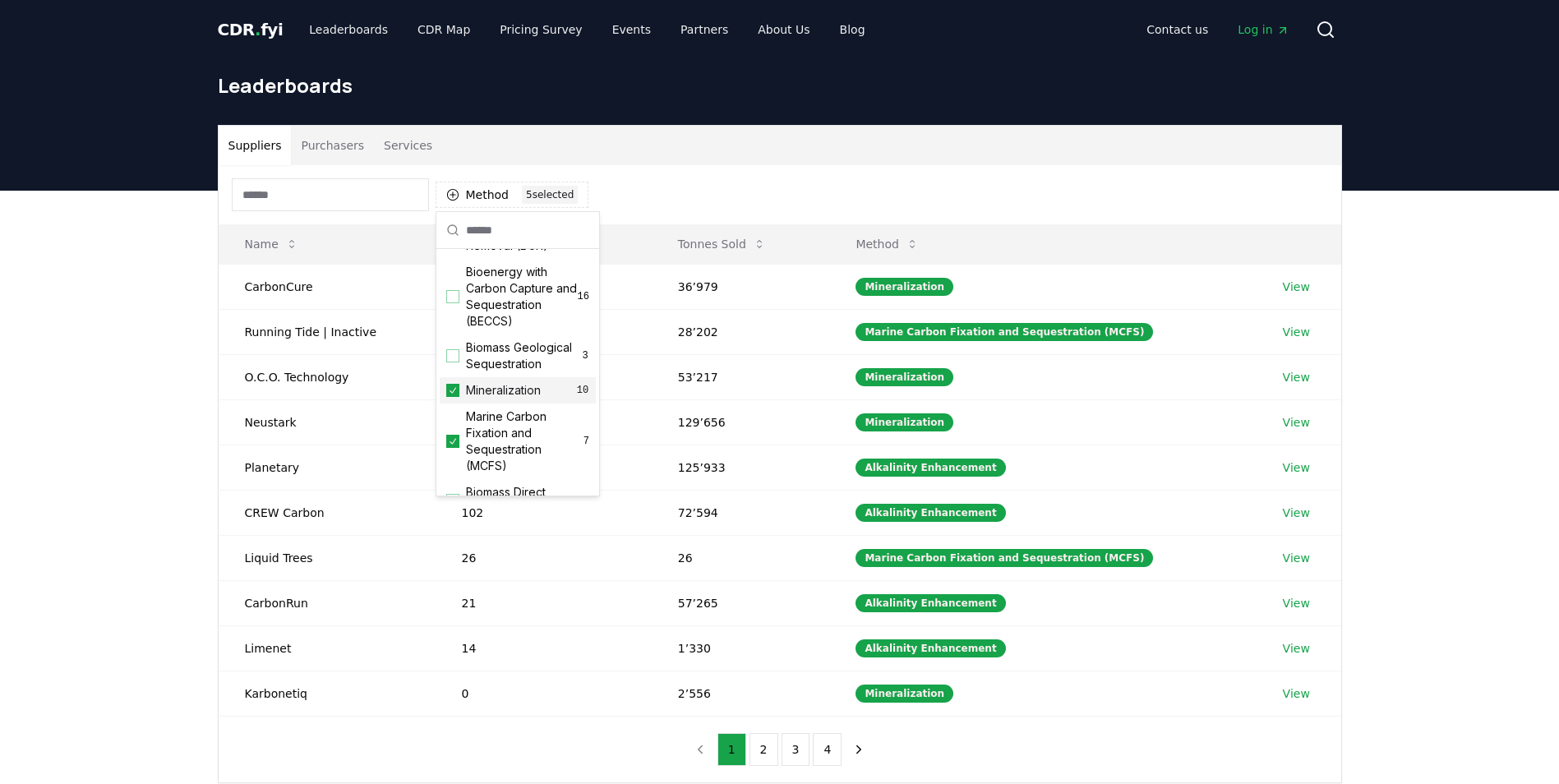
click at [479, 396] on div "Mineralization 10" at bounding box center [518, 390] width 157 height 26
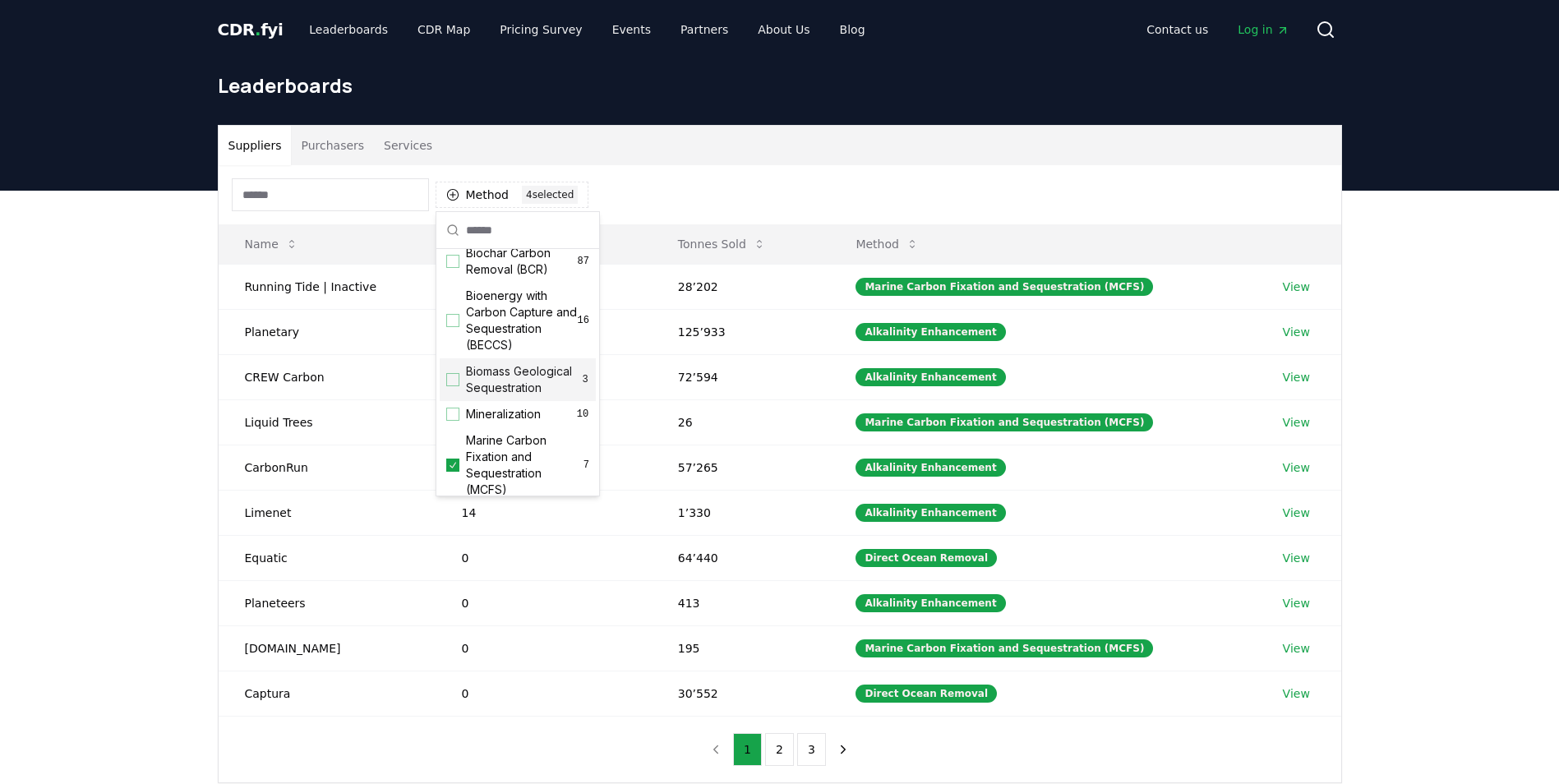
scroll to position [0, 0]
click at [777, 752] on button "2" at bounding box center [780, 749] width 29 height 33
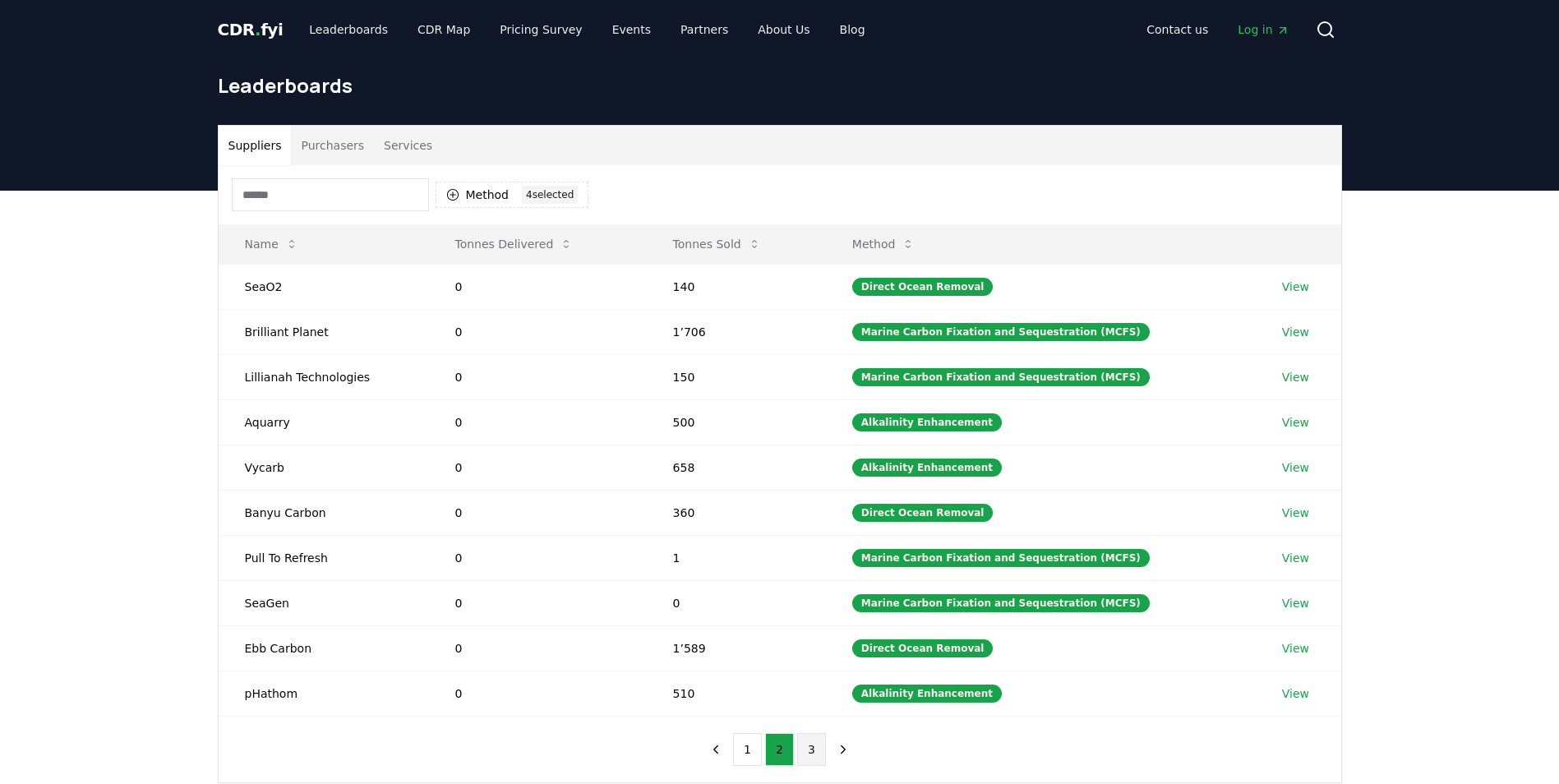
click at [801, 754] on button "3" at bounding box center [812, 749] width 29 height 33
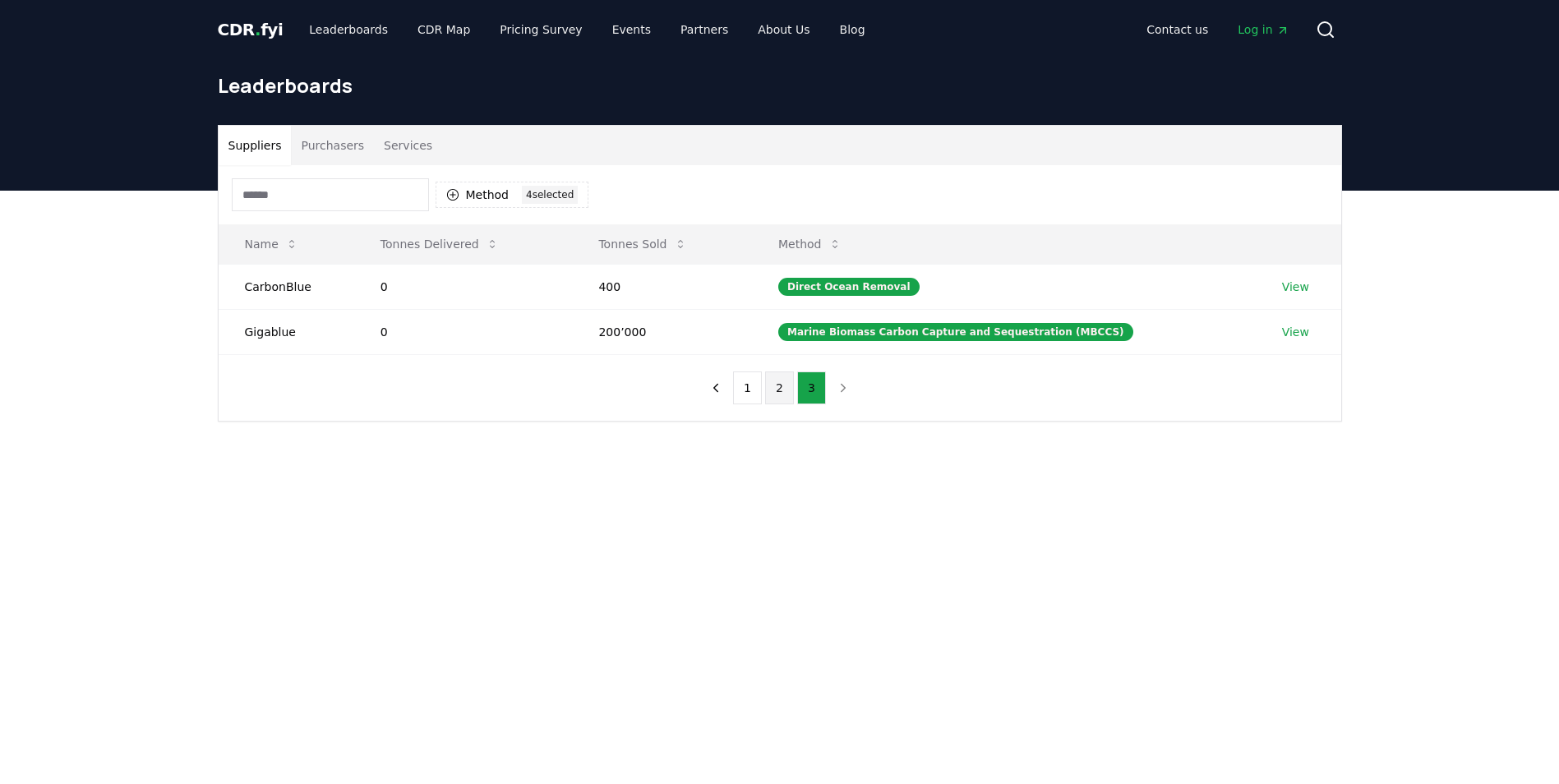
click at [776, 393] on button "2" at bounding box center [780, 388] width 29 height 33
